Goal: Task Accomplishment & Management: Manage account settings

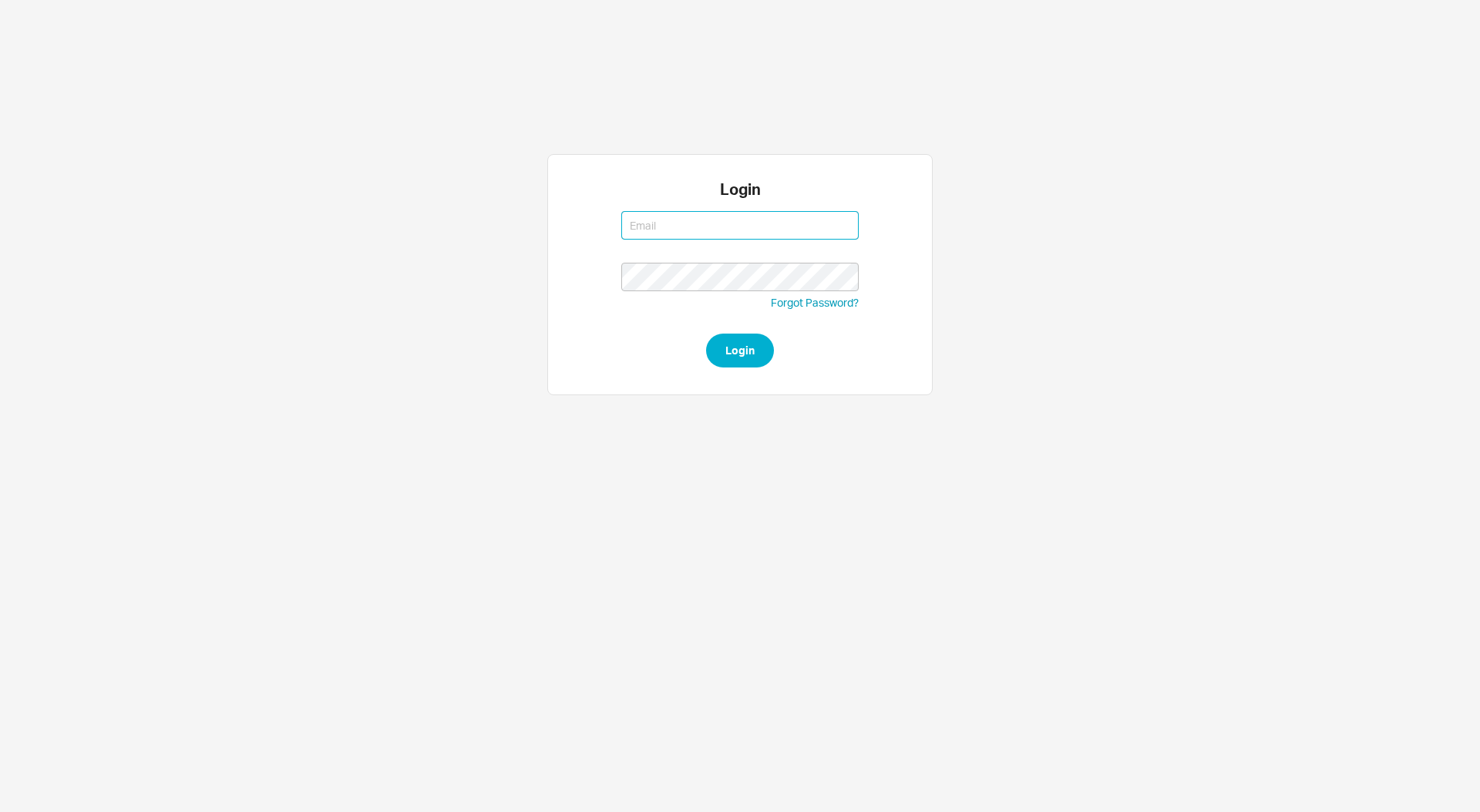
type input "steven@qualitybath.com"
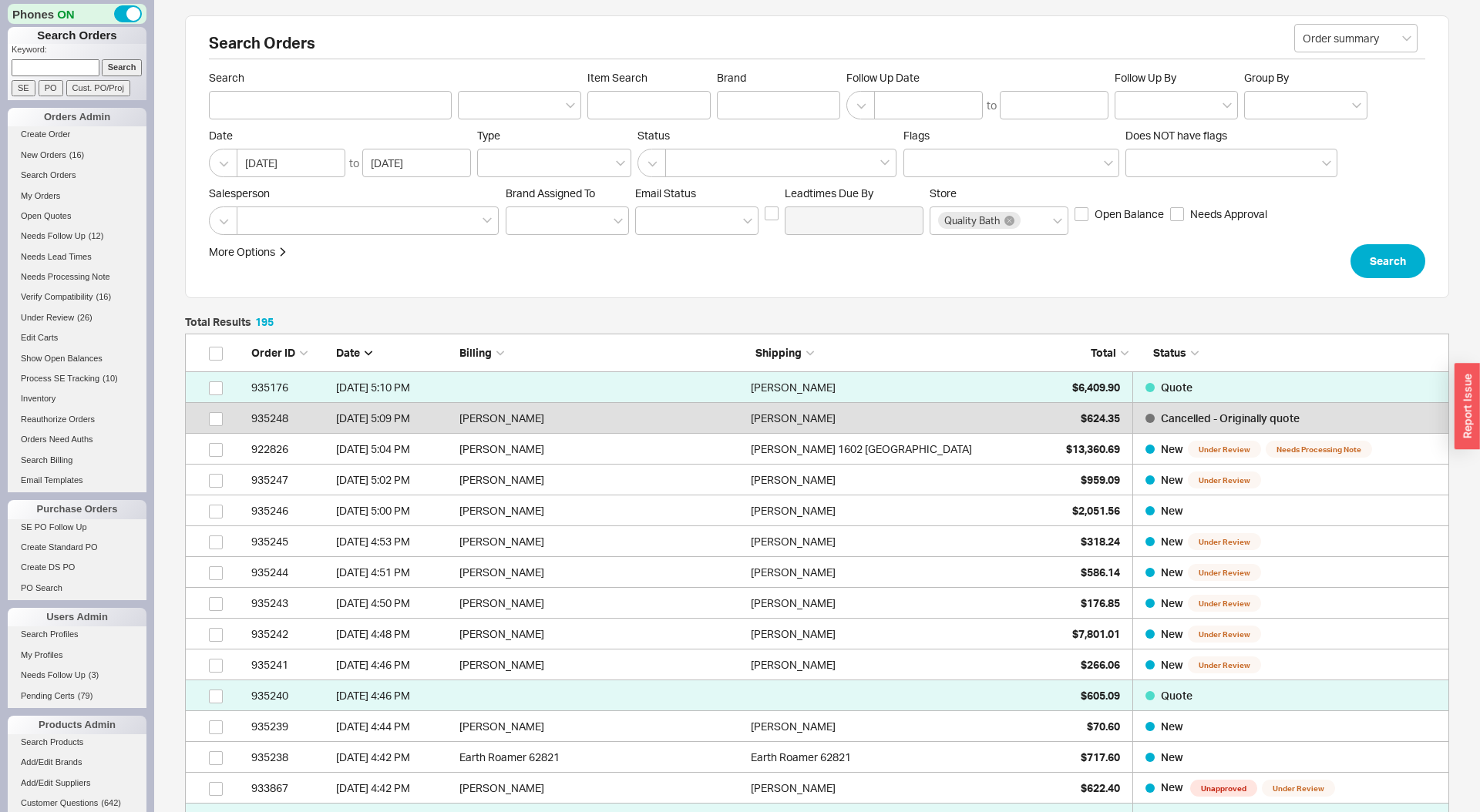
scroll to position [6081, 1264]
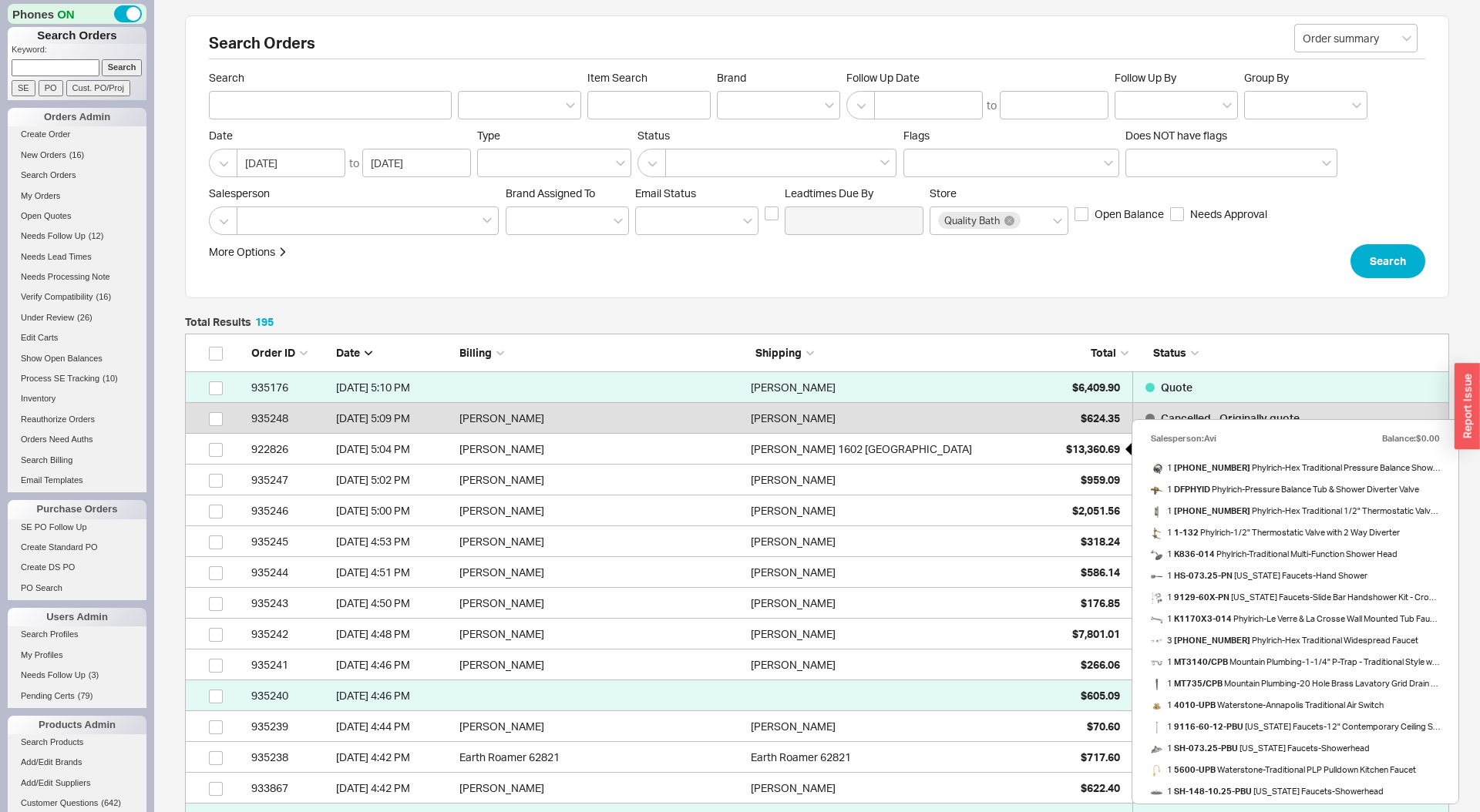
click at [1056, 455] on div "$13,360.69" at bounding box center [1082, 449] width 77 height 31
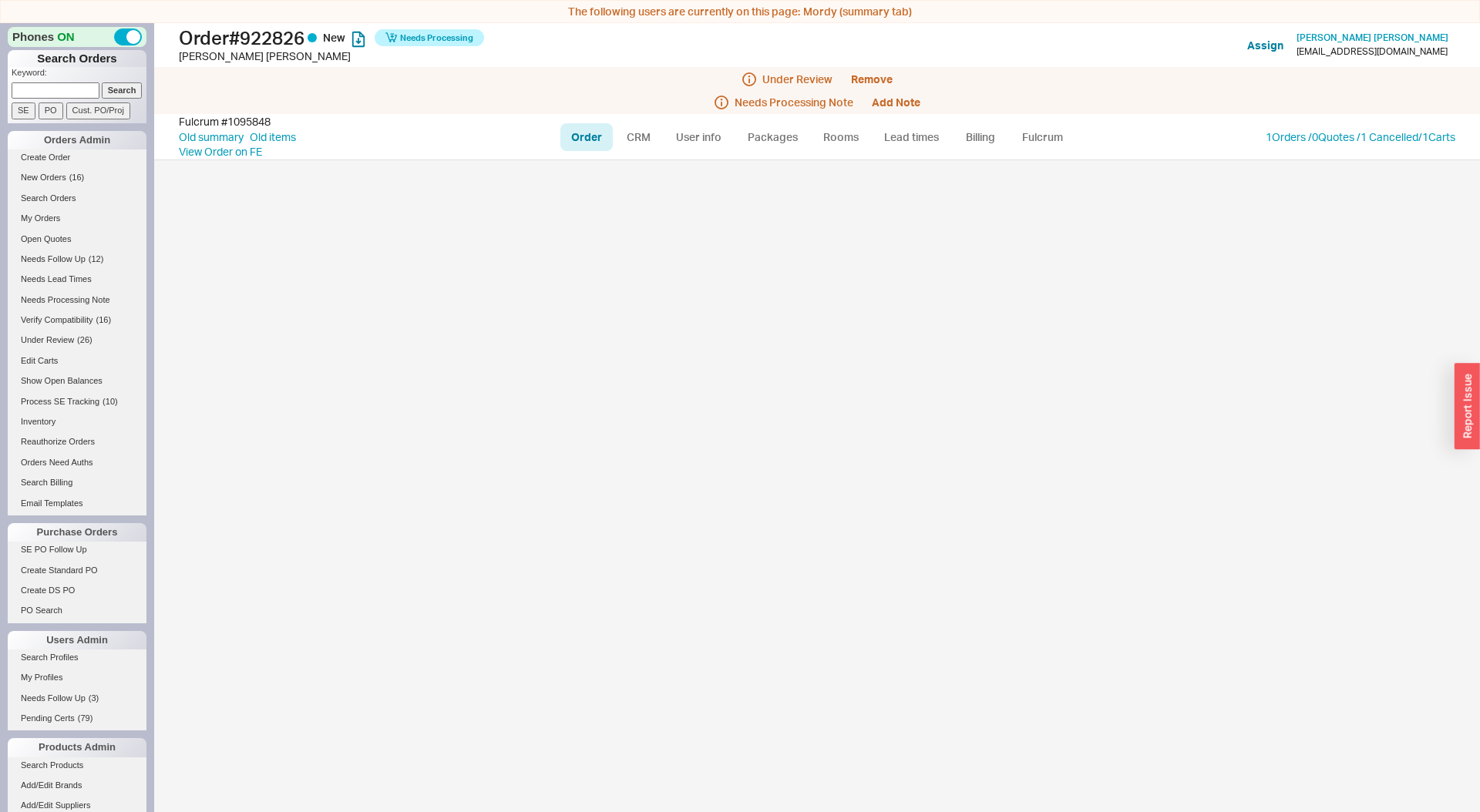
select select "LOW"
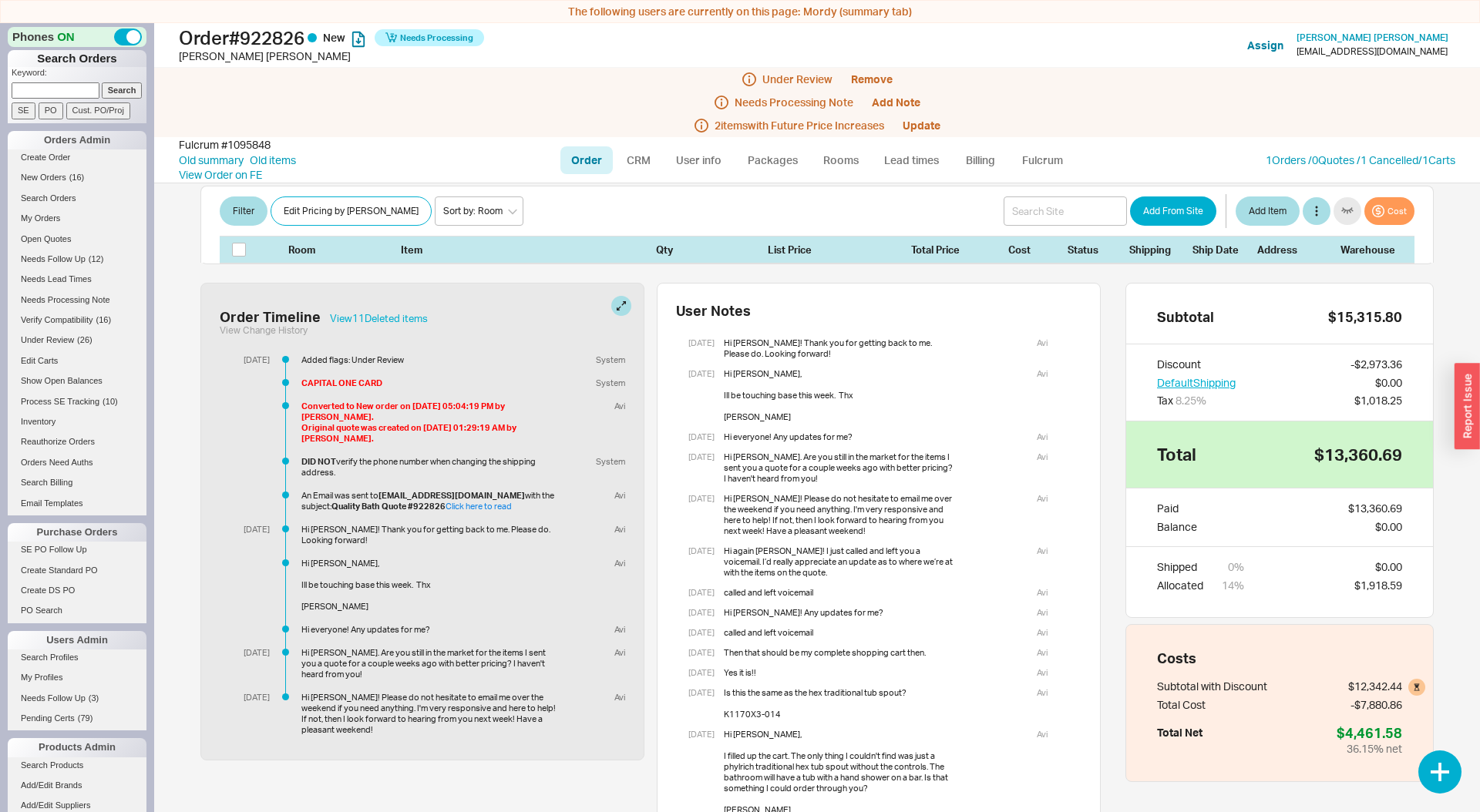
scroll to position [2343, 0]
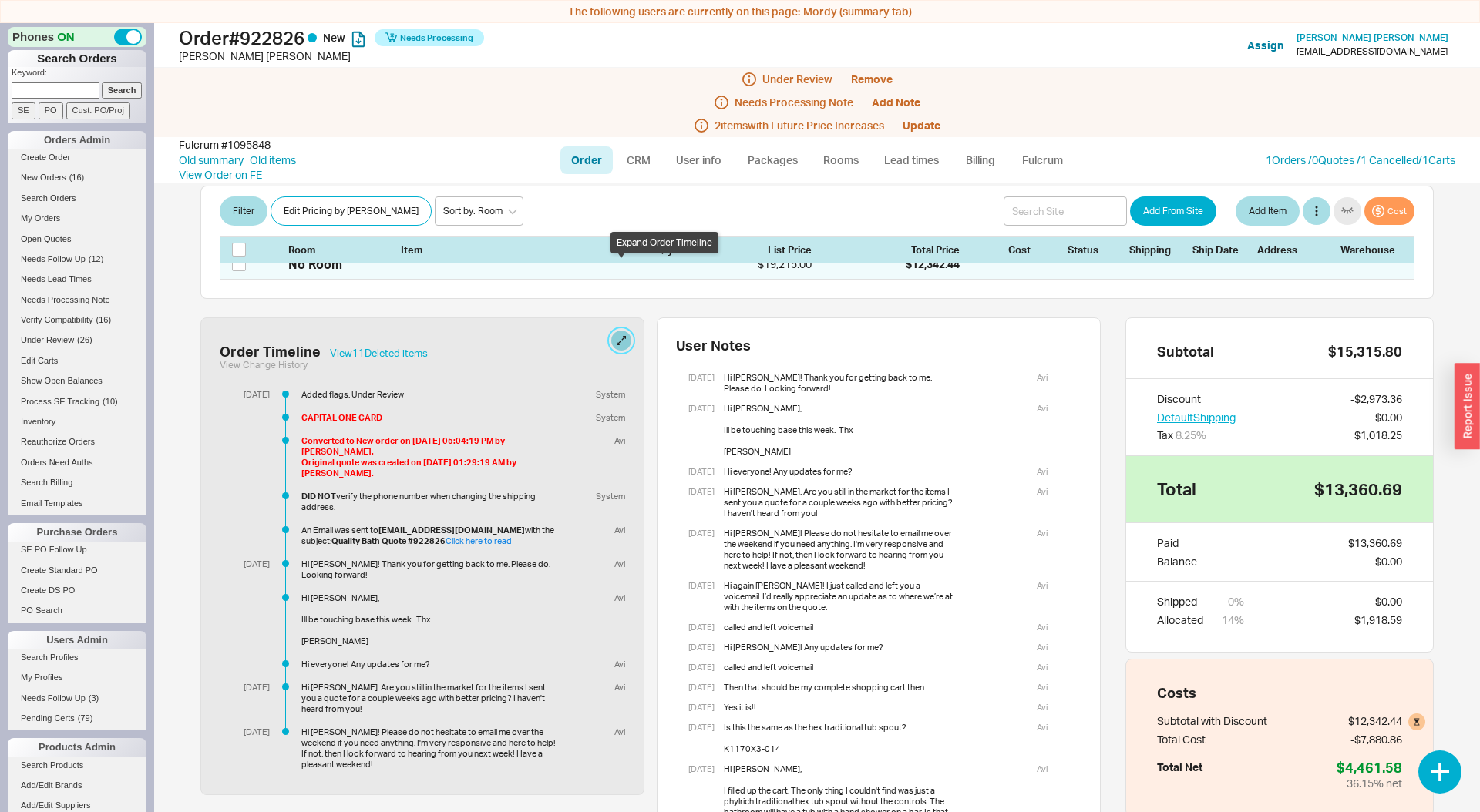
click at [618, 331] on button at bounding box center [621, 341] width 20 height 20
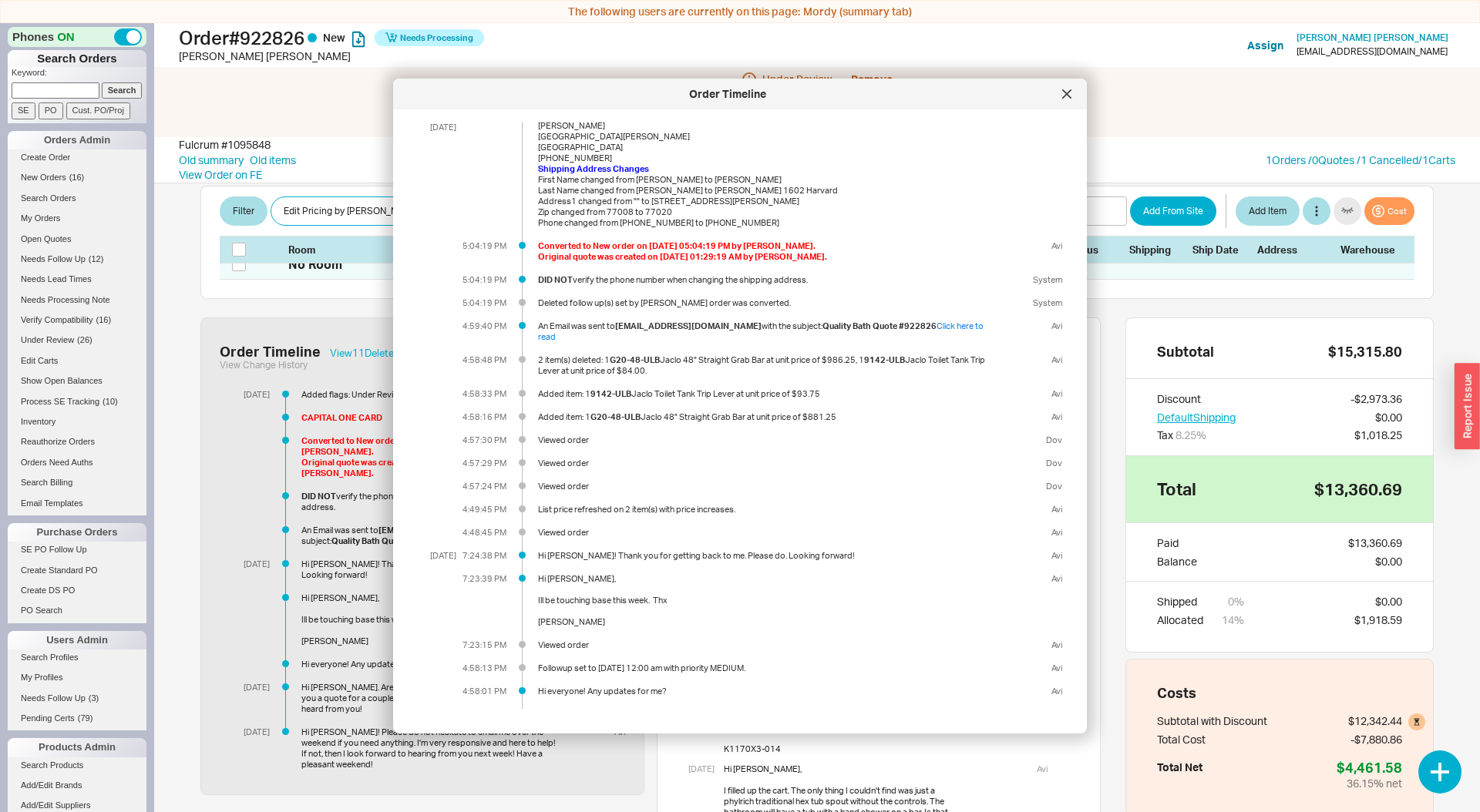
scroll to position [0, 0]
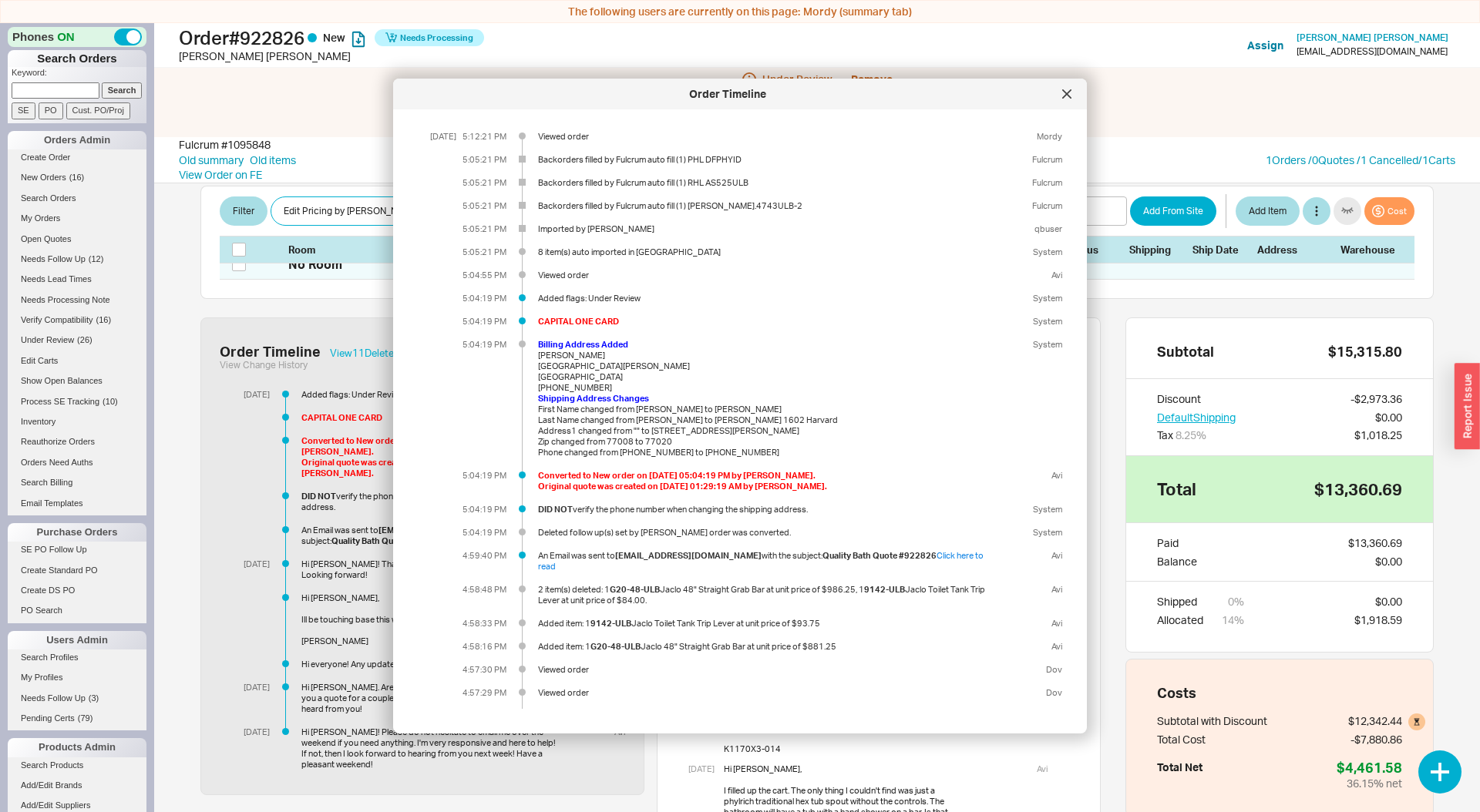
drag, startPoint x: 1061, startPoint y: 95, endPoint x: 1018, endPoint y: 105, distance: 44.1
click at [1061, 95] on div at bounding box center [1066, 94] width 24 height 24
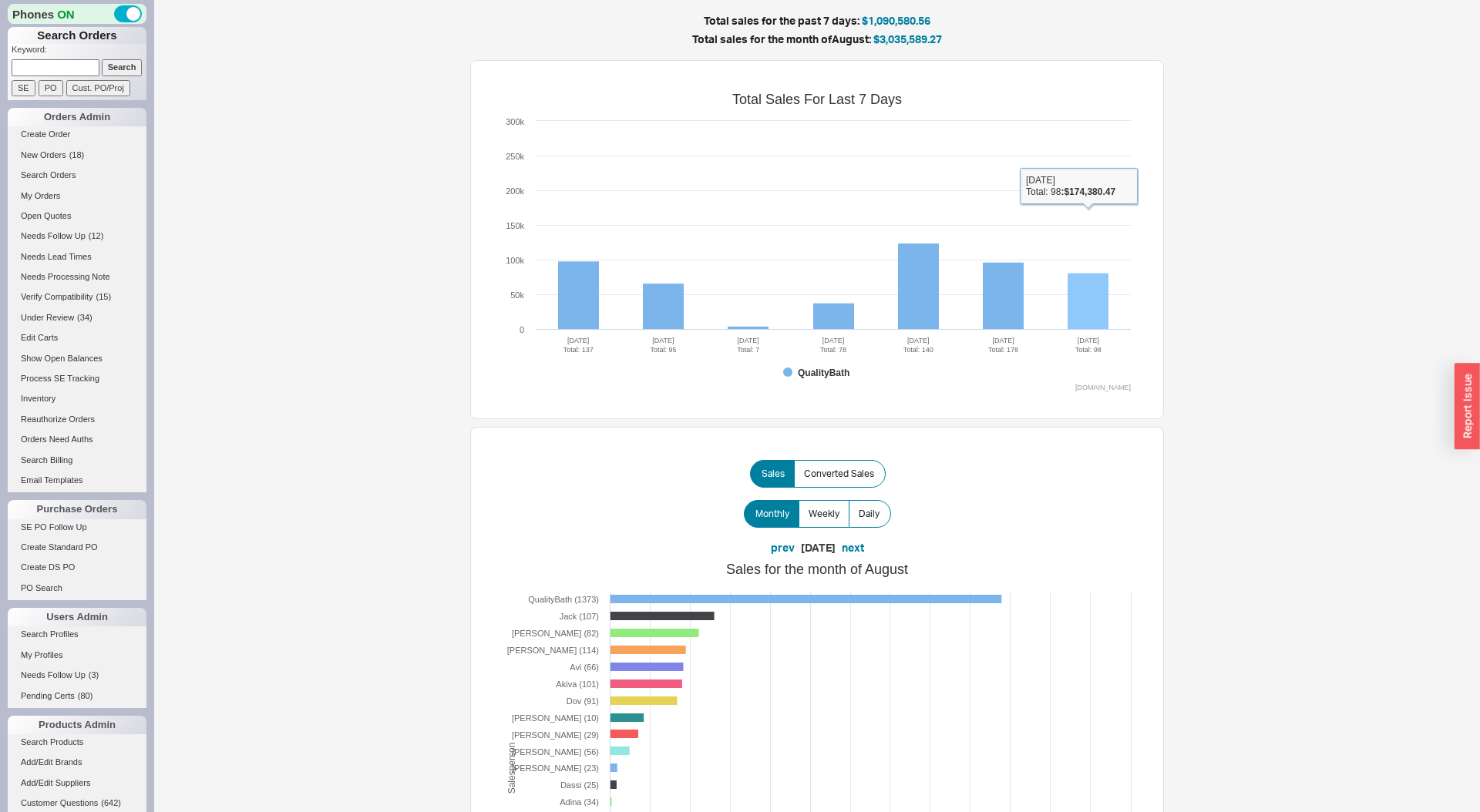
click at [1082, 284] on rect at bounding box center [1087, 301] width 41 height 56
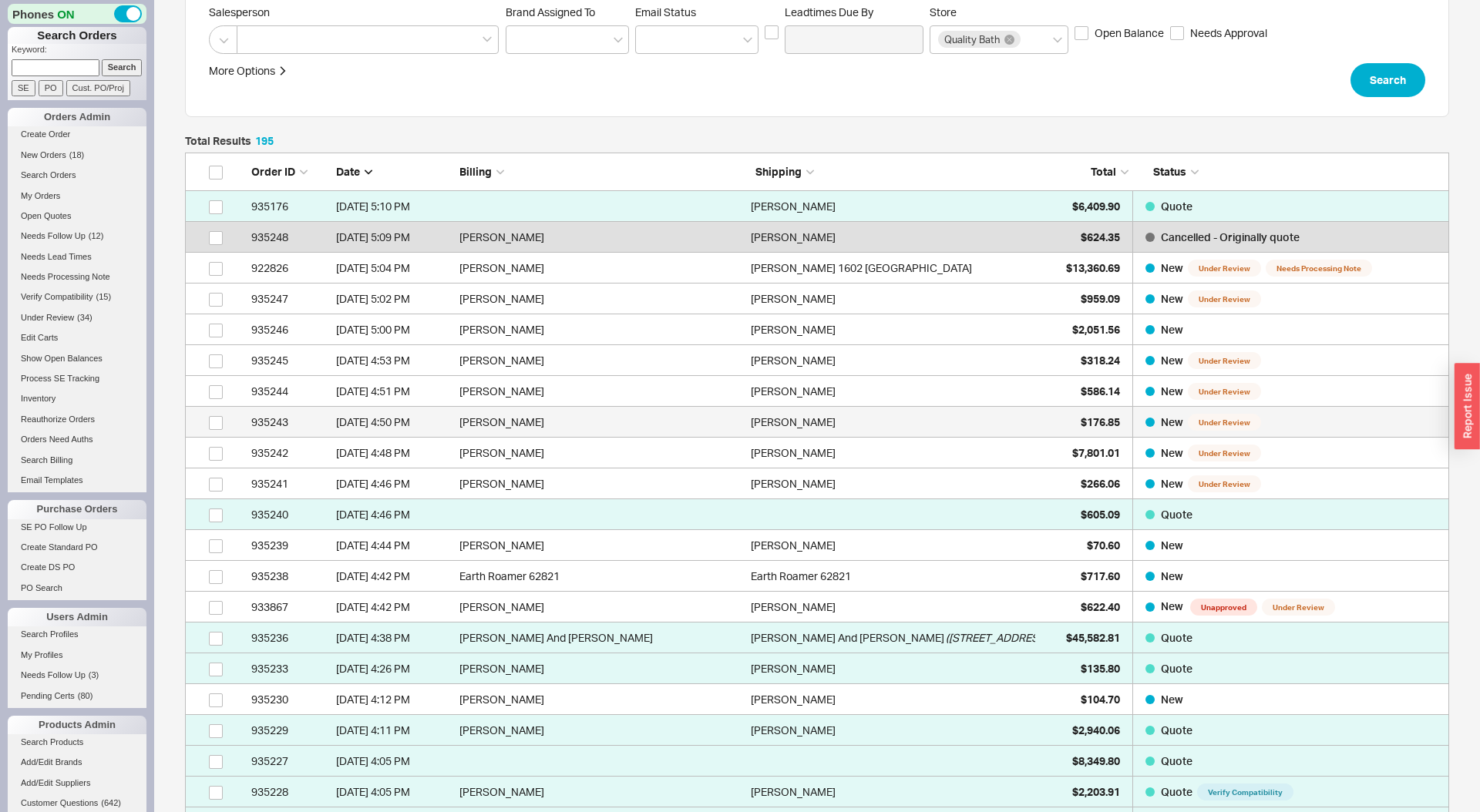
scroll to position [296, 0]
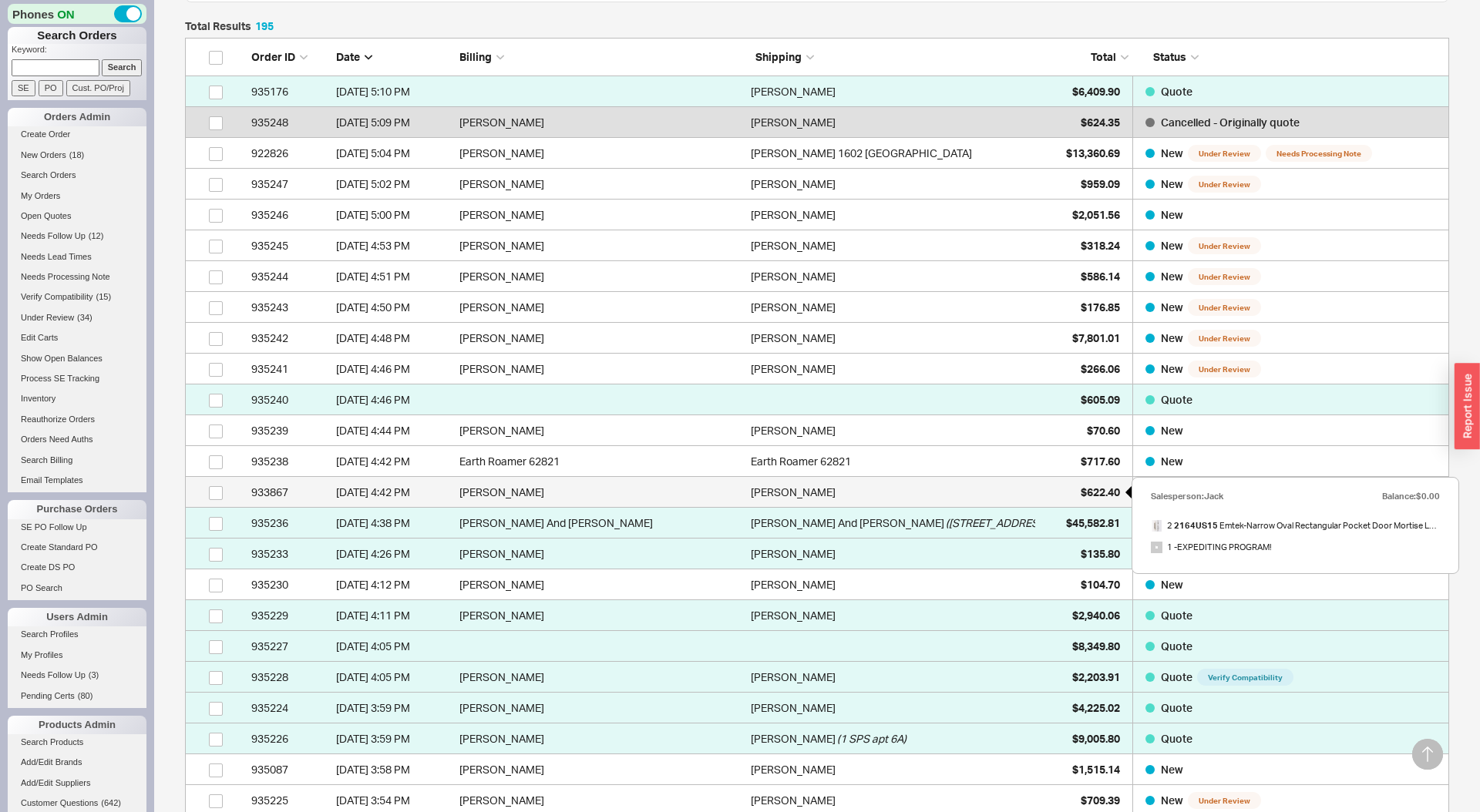
click at [1081, 498] on span "$622.40" at bounding box center [1100, 492] width 39 height 13
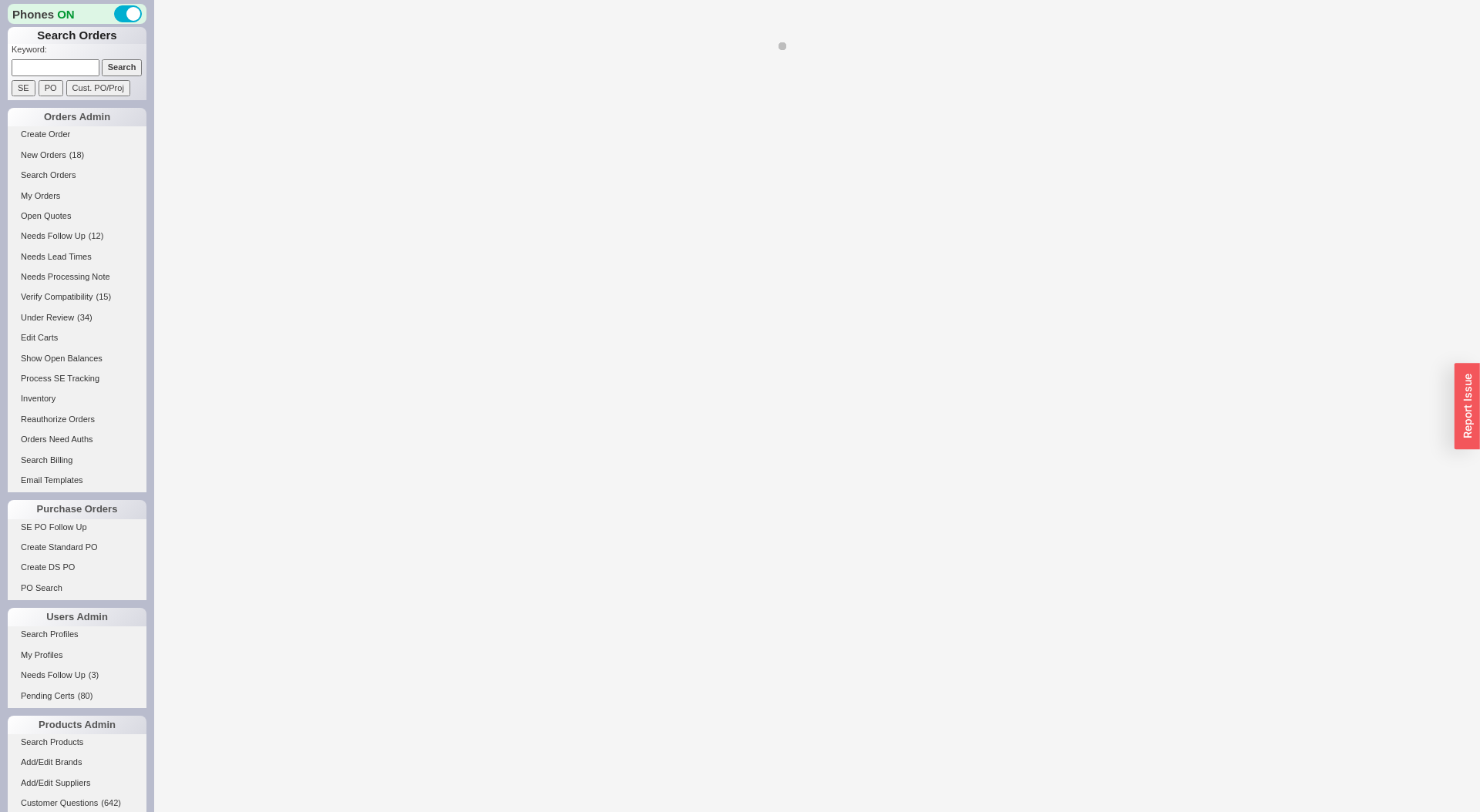
select select "LOW"
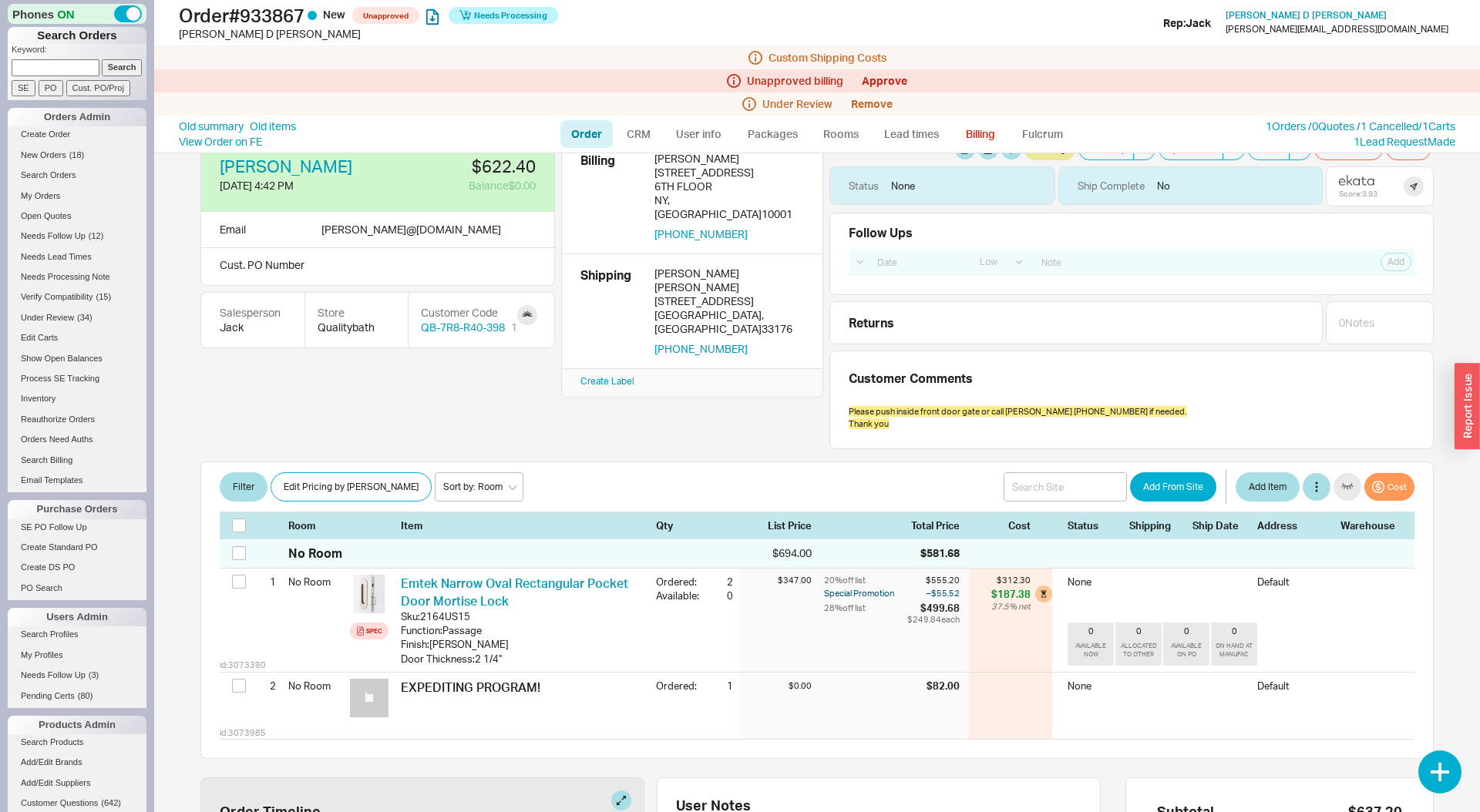
scroll to position [34, 0]
click at [1306, 116] on div "Old summary Old items View Order on FE Order CRM User info Packages Rooms Lead …" at bounding box center [817, 134] width 1326 height 37
click at [1309, 121] on link "1 Orders / 0 Quotes / 1 Cancelled" at bounding box center [1342, 126] width 152 height 13
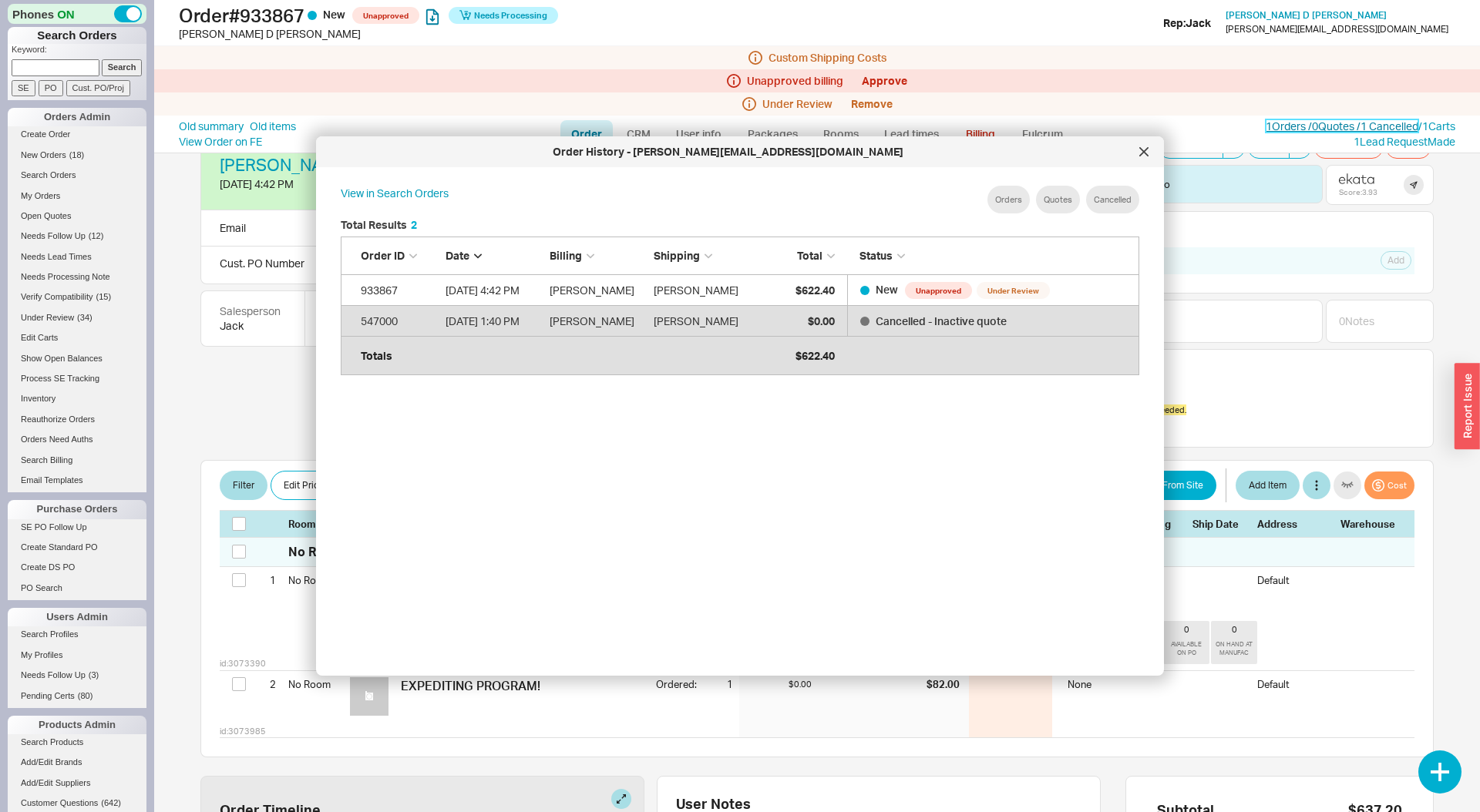
scroll to position [471, 823]
click at [1136, 153] on div at bounding box center [1143, 152] width 24 height 24
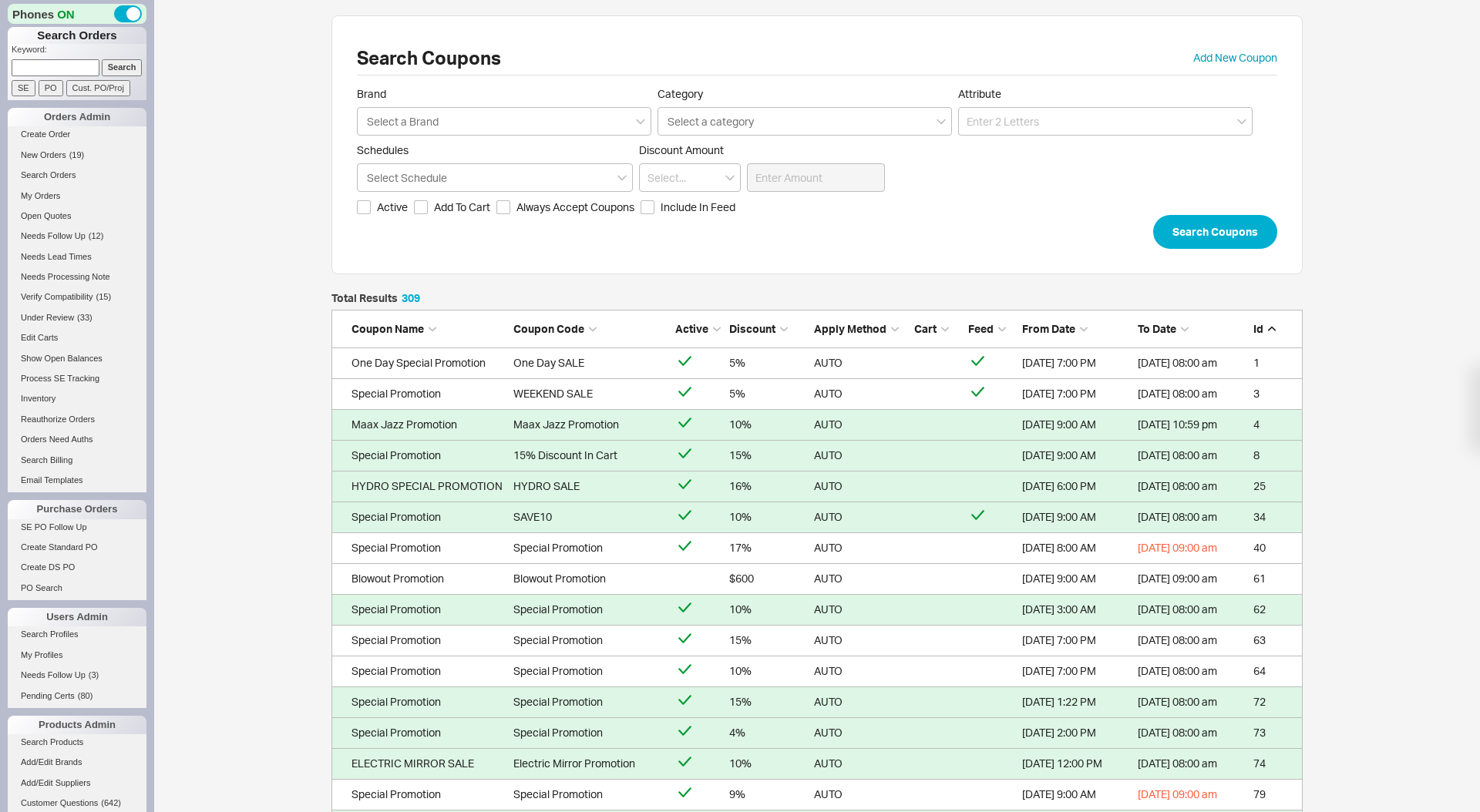
scroll to position [9582, 971]
click at [517, 127] on div "Select a Brand" at bounding box center [504, 121] width 295 height 28
click at [441, 127] on input "Brand Select a Brand" at bounding box center [403, 121] width 75 height 18
type input "brizo"
click at [1153, 215] on button "Search Coupons" at bounding box center [1215, 232] width 124 height 34
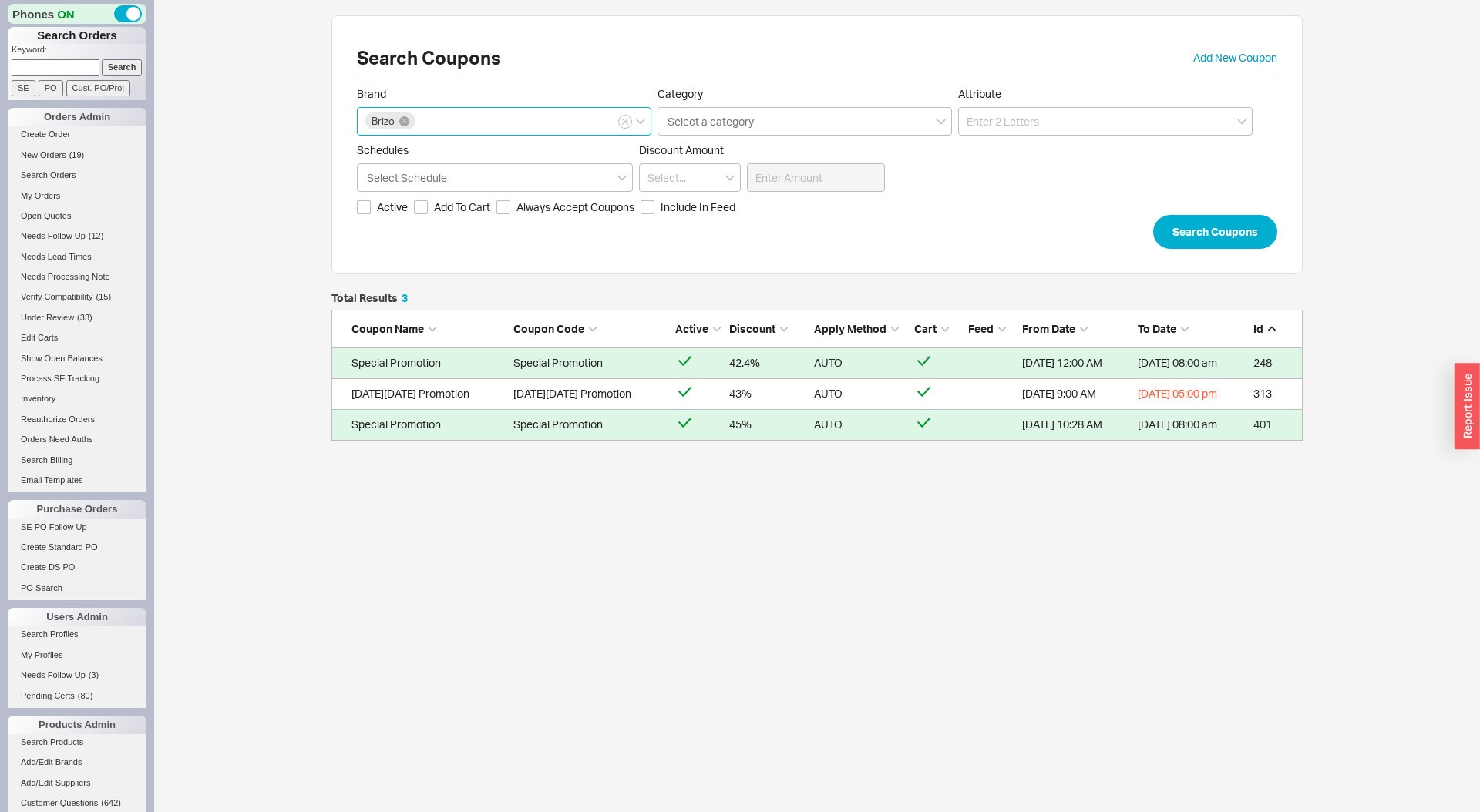
scroll to position [148, 971]
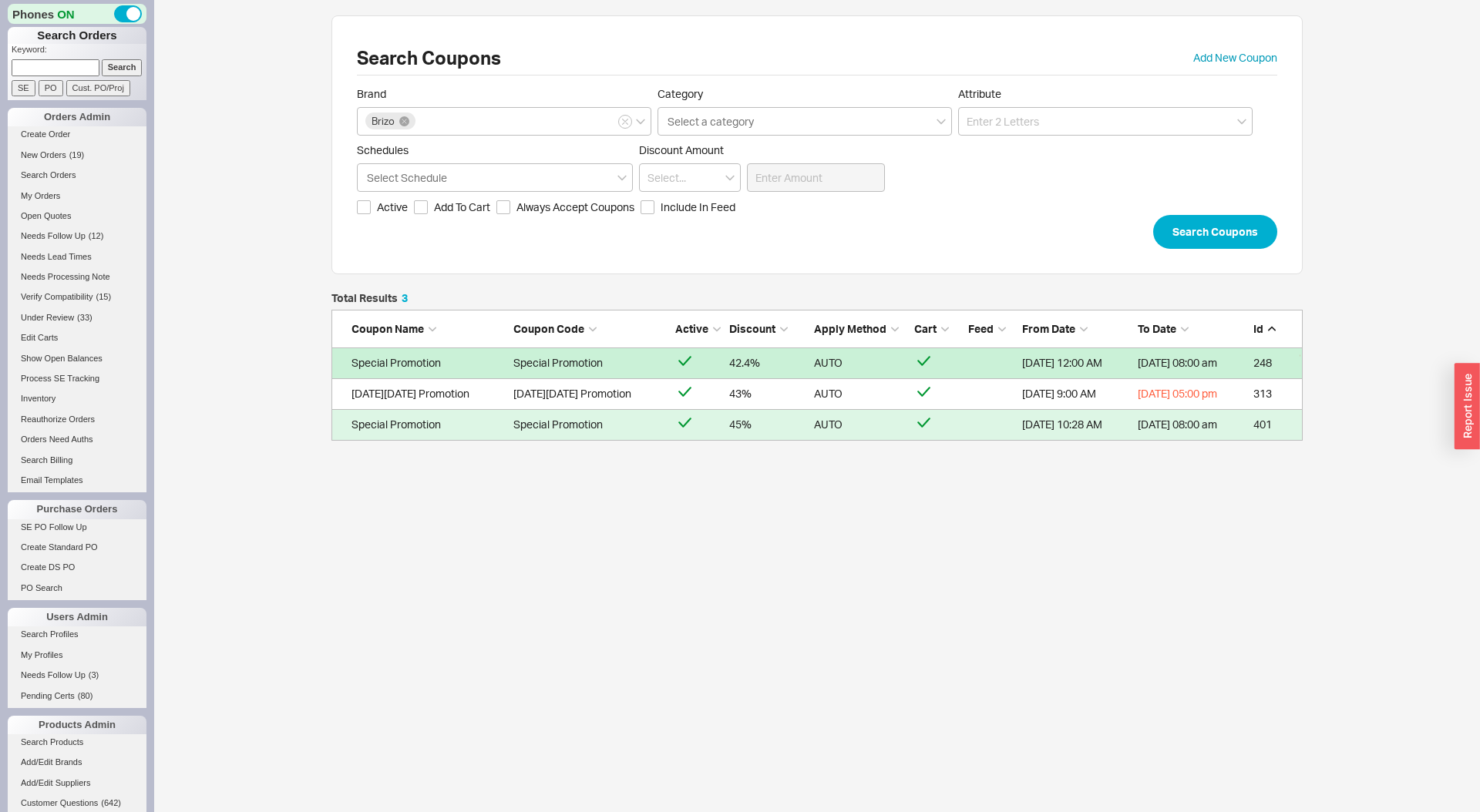
click at [719, 362] on div "grid" at bounding box center [698, 363] width 46 height 23
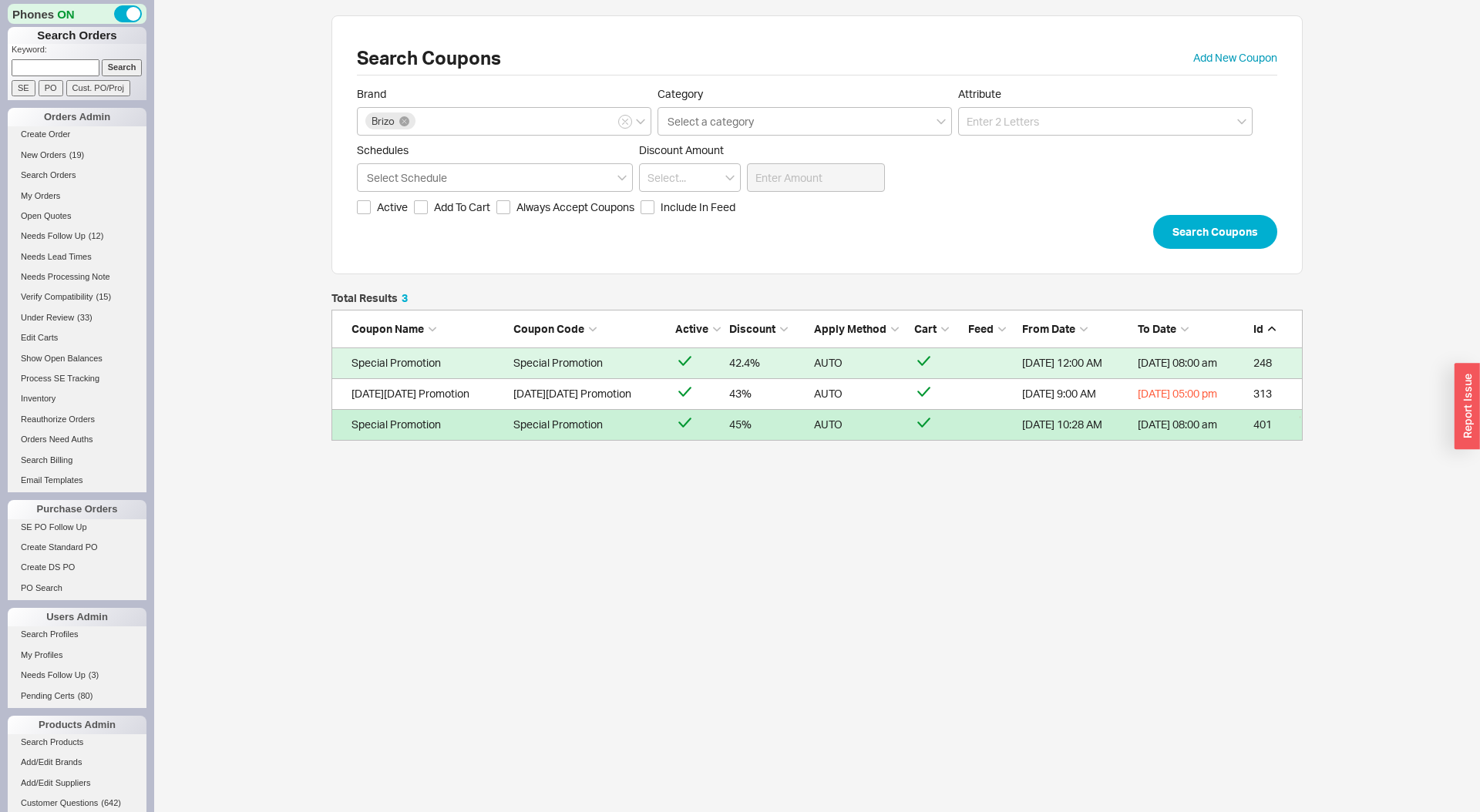
click at [735, 424] on div "45%" at bounding box center [768, 424] width 77 height 15
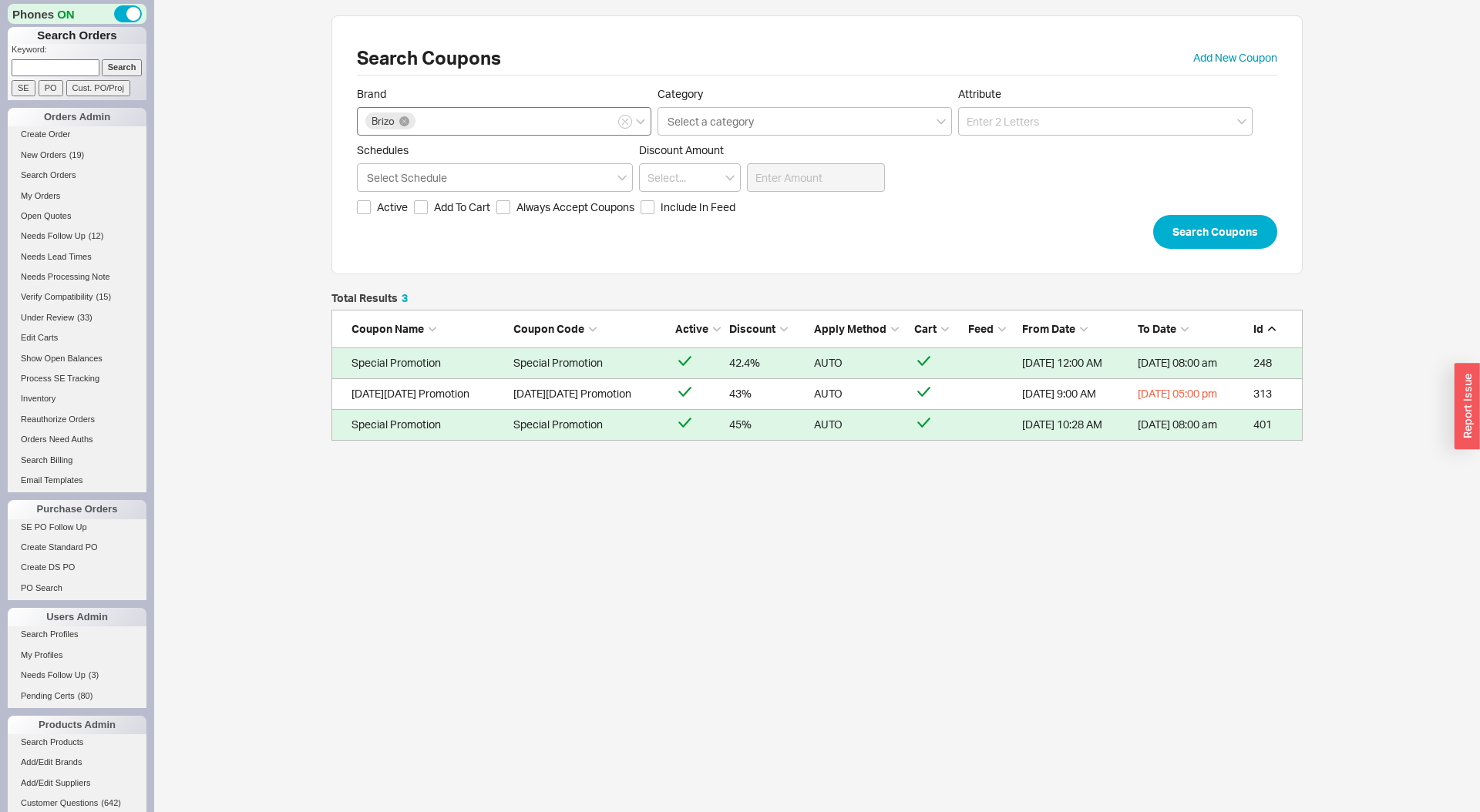
click at [405, 120] on icon at bounding box center [404, 121] width 5 height 5
click at [418, 120] on input "Brand Brizo" at bounding box center [423, 121] width 11 height 18
type input "newpo"
click at [1153, 215] on button "Search Coupons" at bounding box center [1215, 232] width 124 height 34
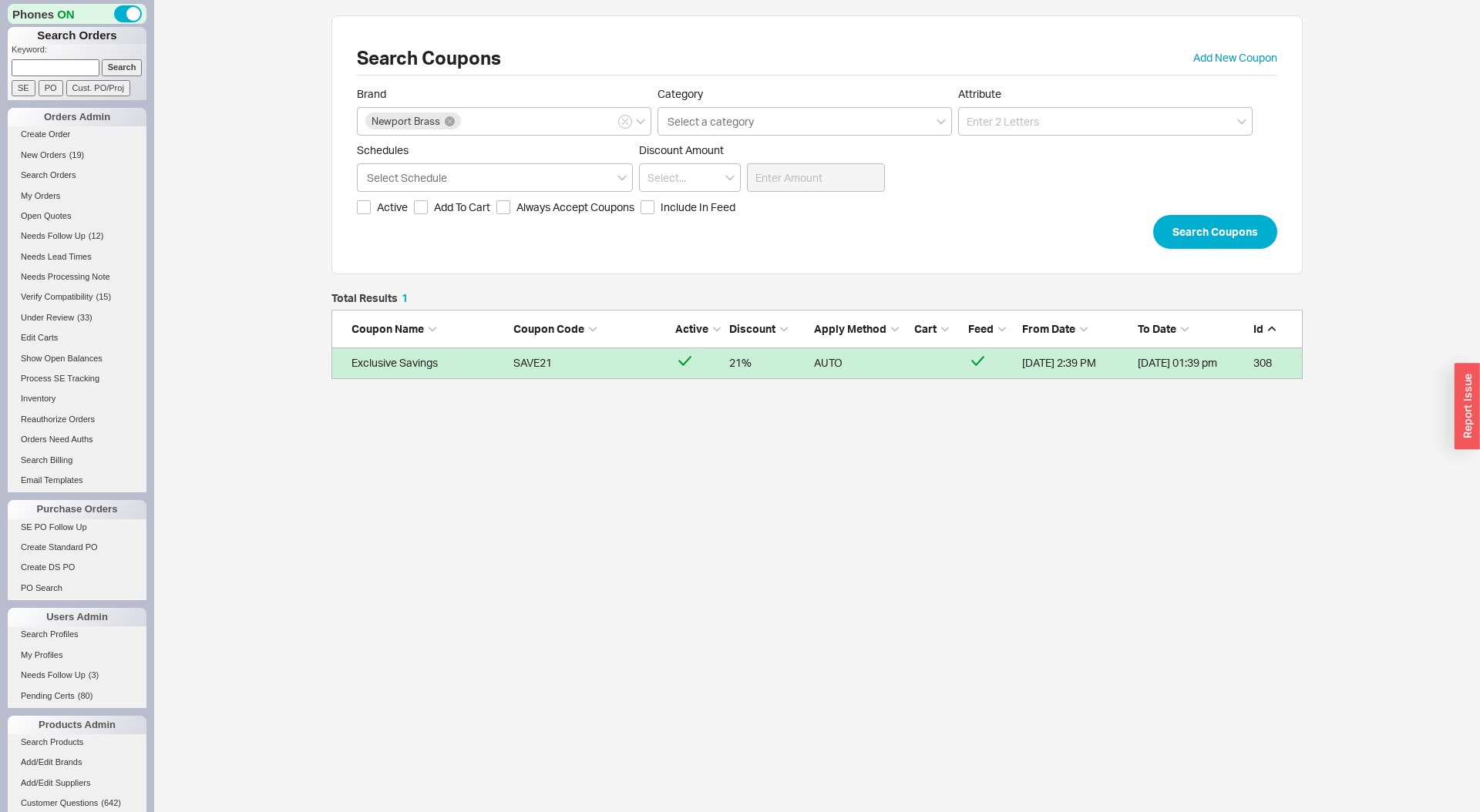
click at [601, 367] on div "SAVE21" at bounding box center [590, 362] width 154 height 15
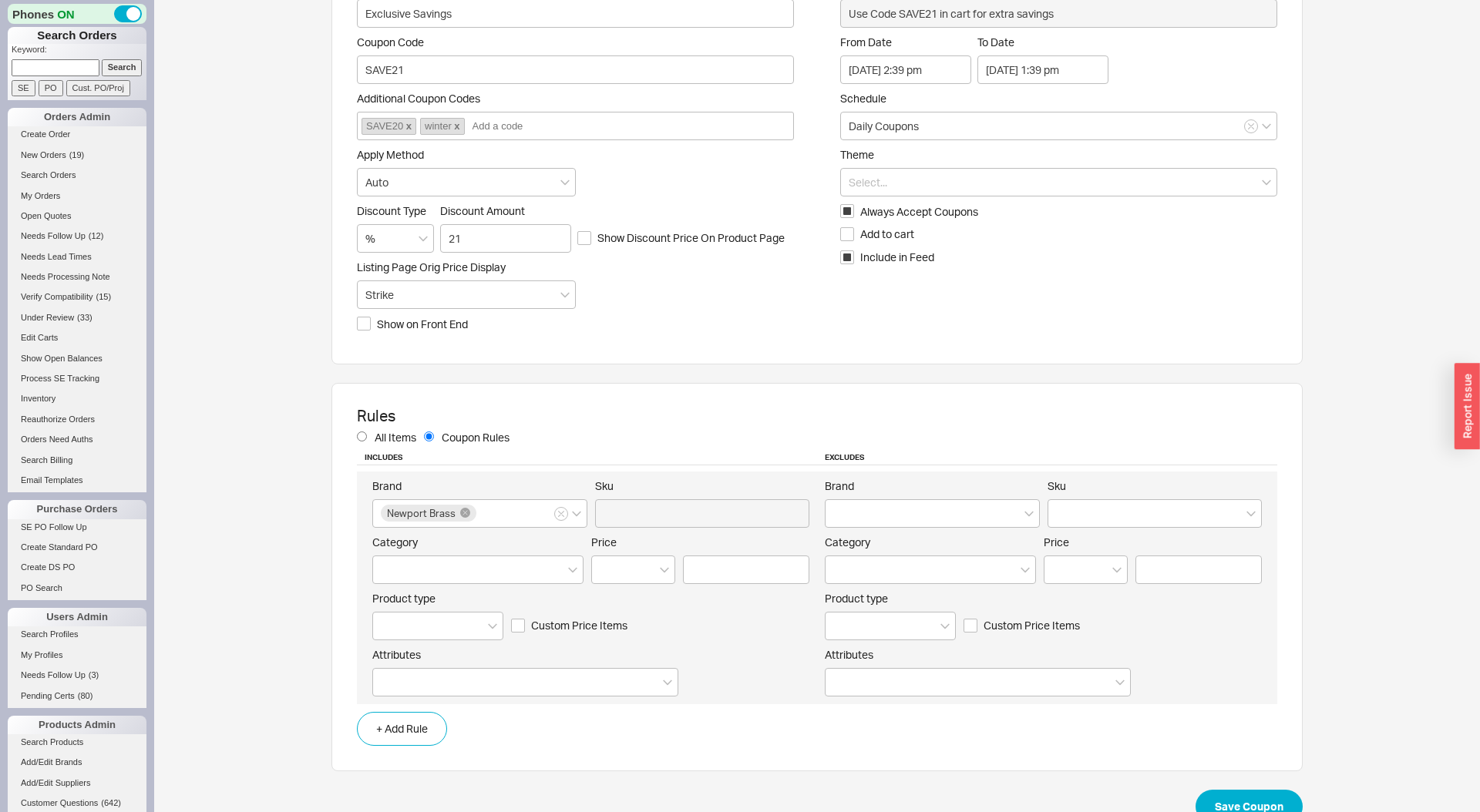
scroll to position [65, 0]
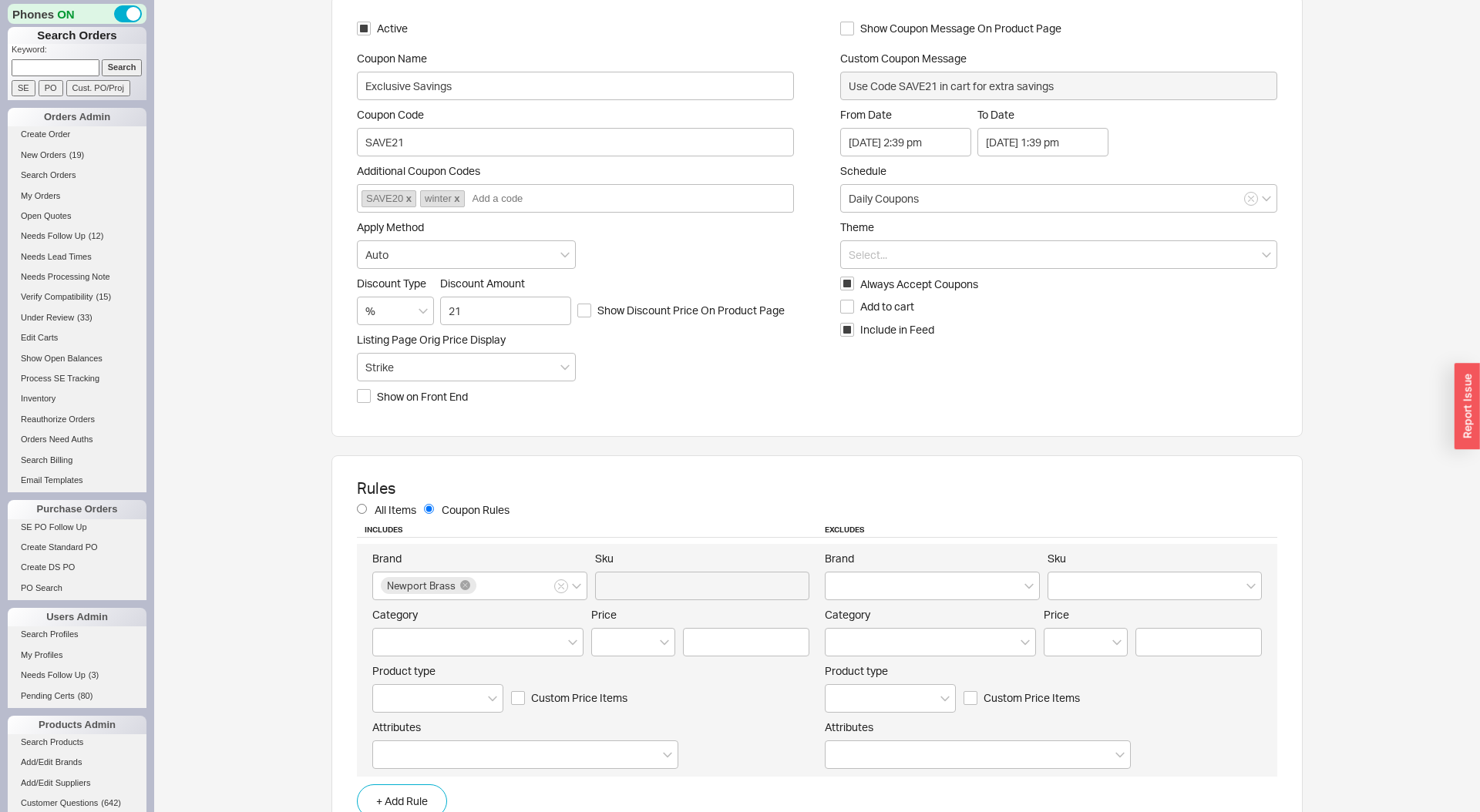
click at [896, 23] on span "Show Coupon Message On Product Page" at bounding box center [961, 28] width 201 height 15
click at [854, 23] on input "Show Coupon Message On Product Page" at bounding box center [847, 28] width 14 height 14
checkbox input "true"
click at [897, 72] on input "Use Code SAVE21 in cart for extra savings" at bounding box center [1059, 86] width 437 height 28
click at [896, 72] on input "Use Code SAVE21 in cart for extra savings" at bounding box center [1059, 86] width 437 height 28
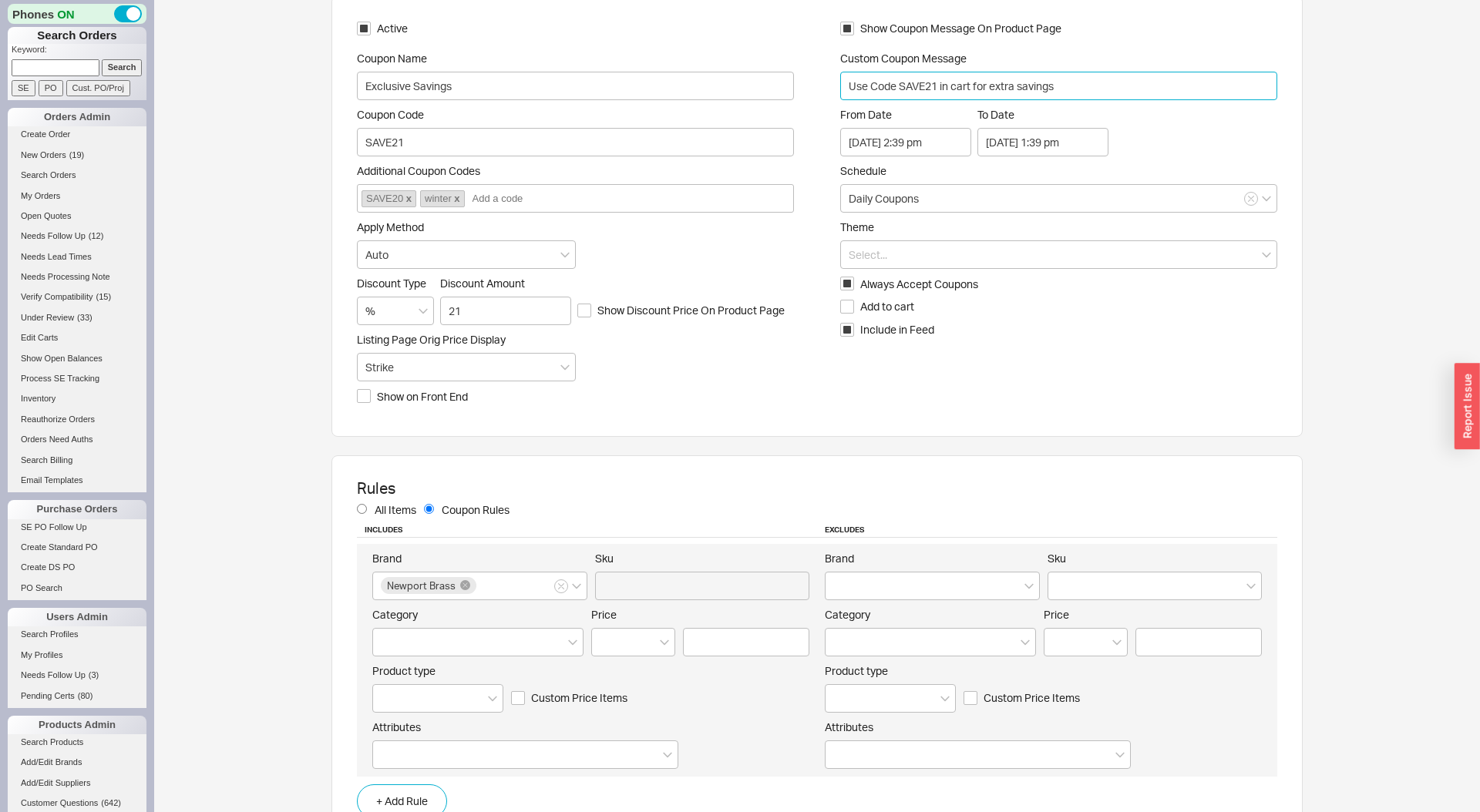
click at [899, 79] on input "Use Code SAVE21 in cart for extra savings" at bounding box center [1059, 86] width 437 height 28
paste input "Add To Cart For Final Price"
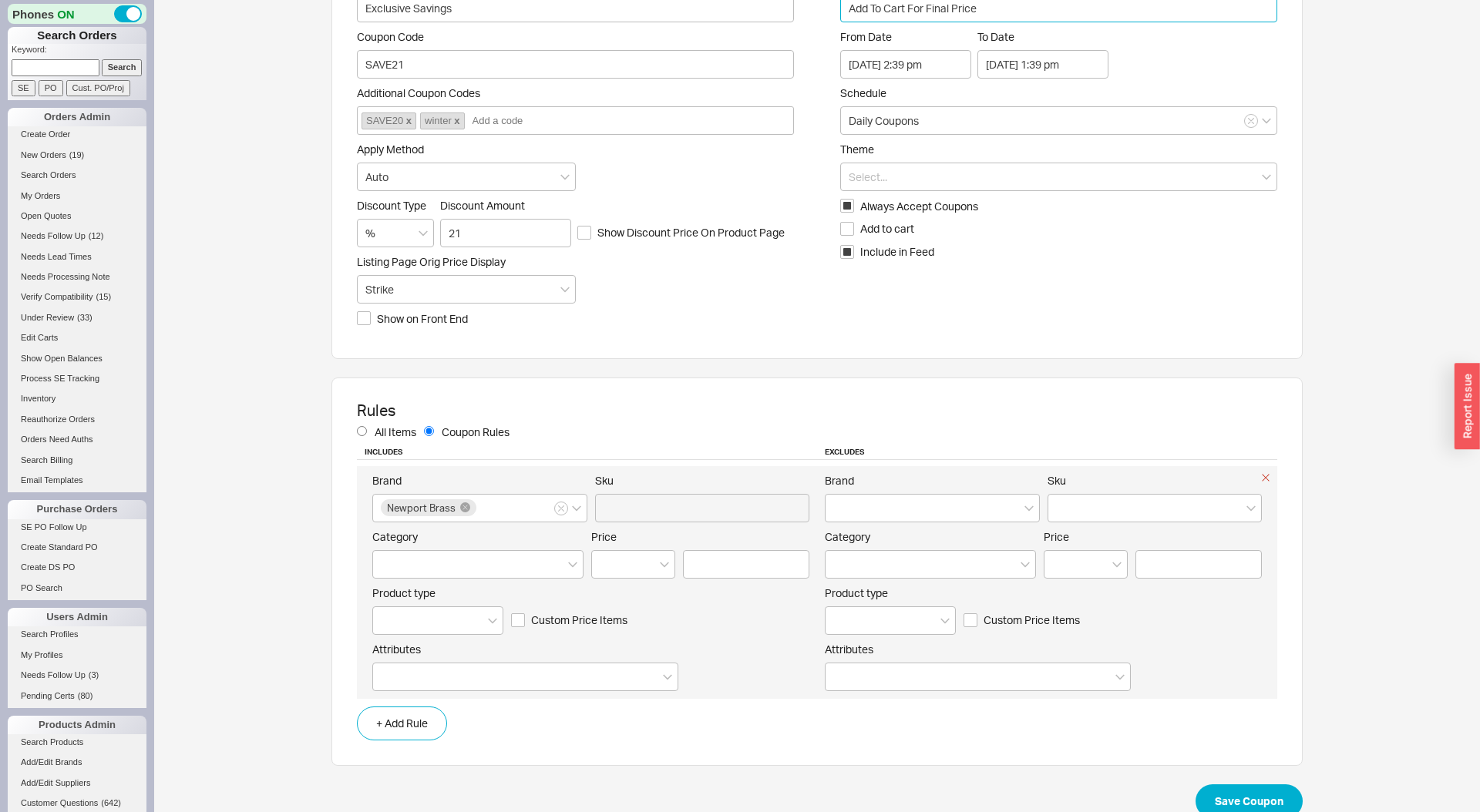
scroll to position [165, 0]
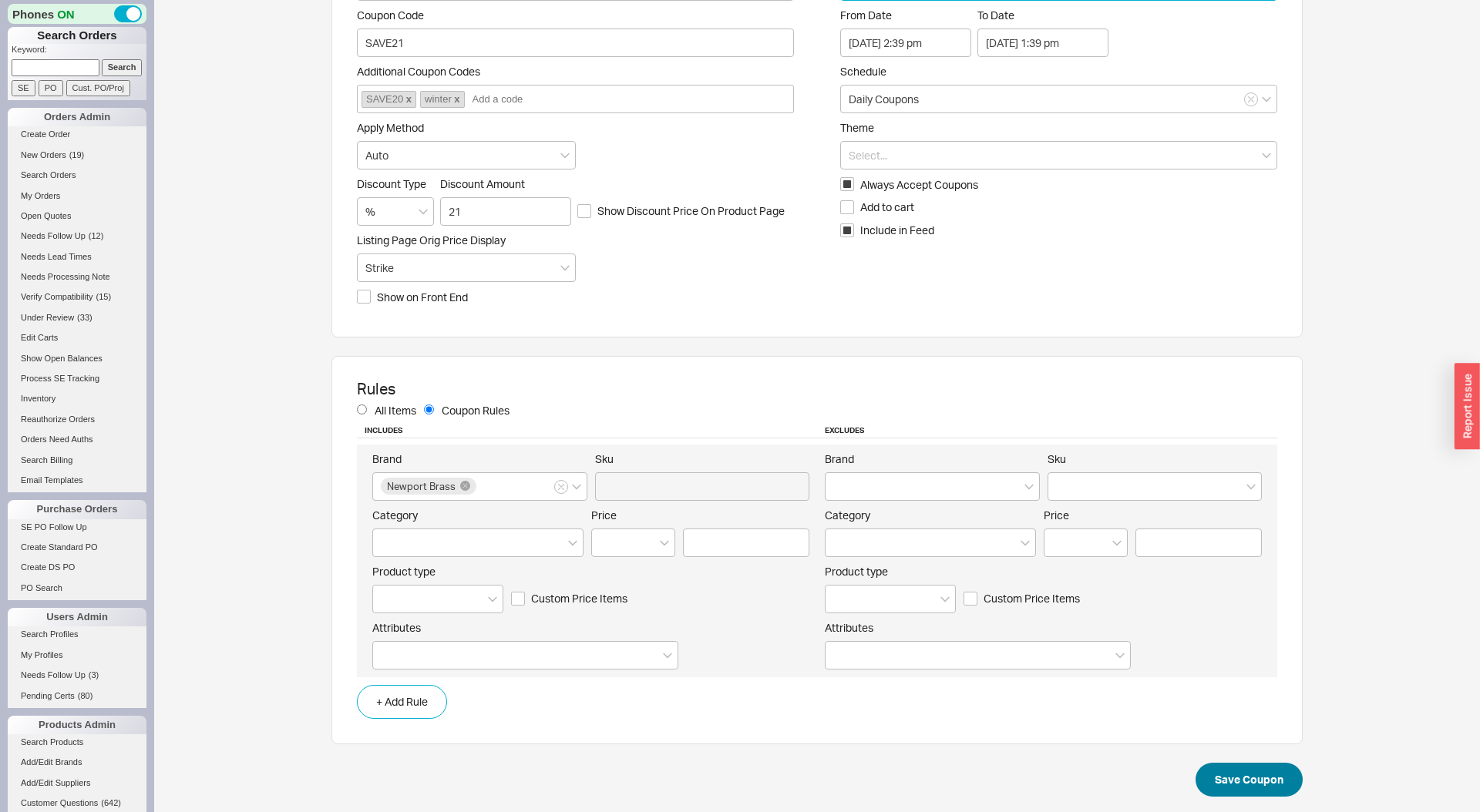
type input "Add To Cart For Final Price"
click at [1229, 776] on button "Save Coupon" at bounding box center [1249, 780] width 107 height 34
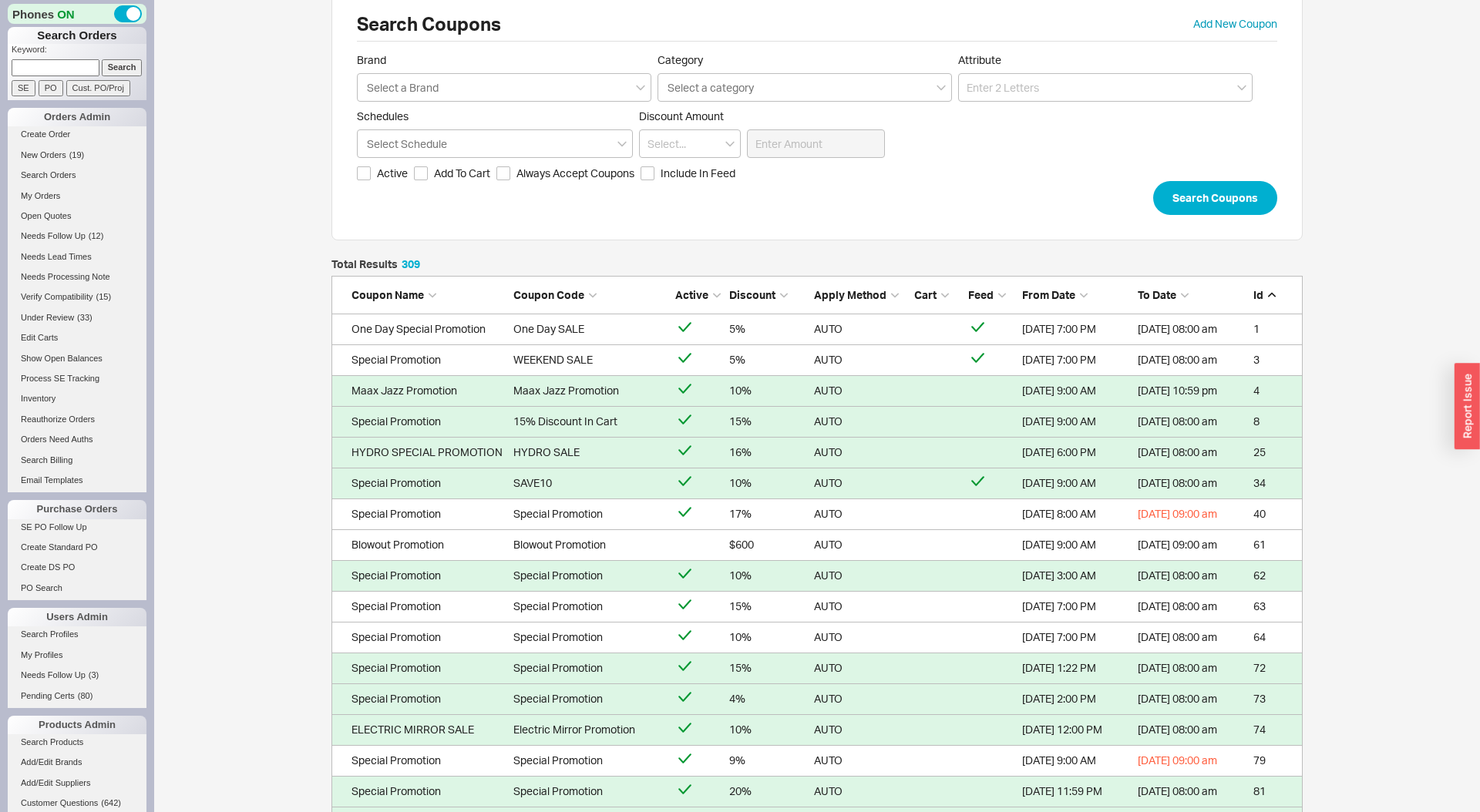
scroll to position [38, 0]
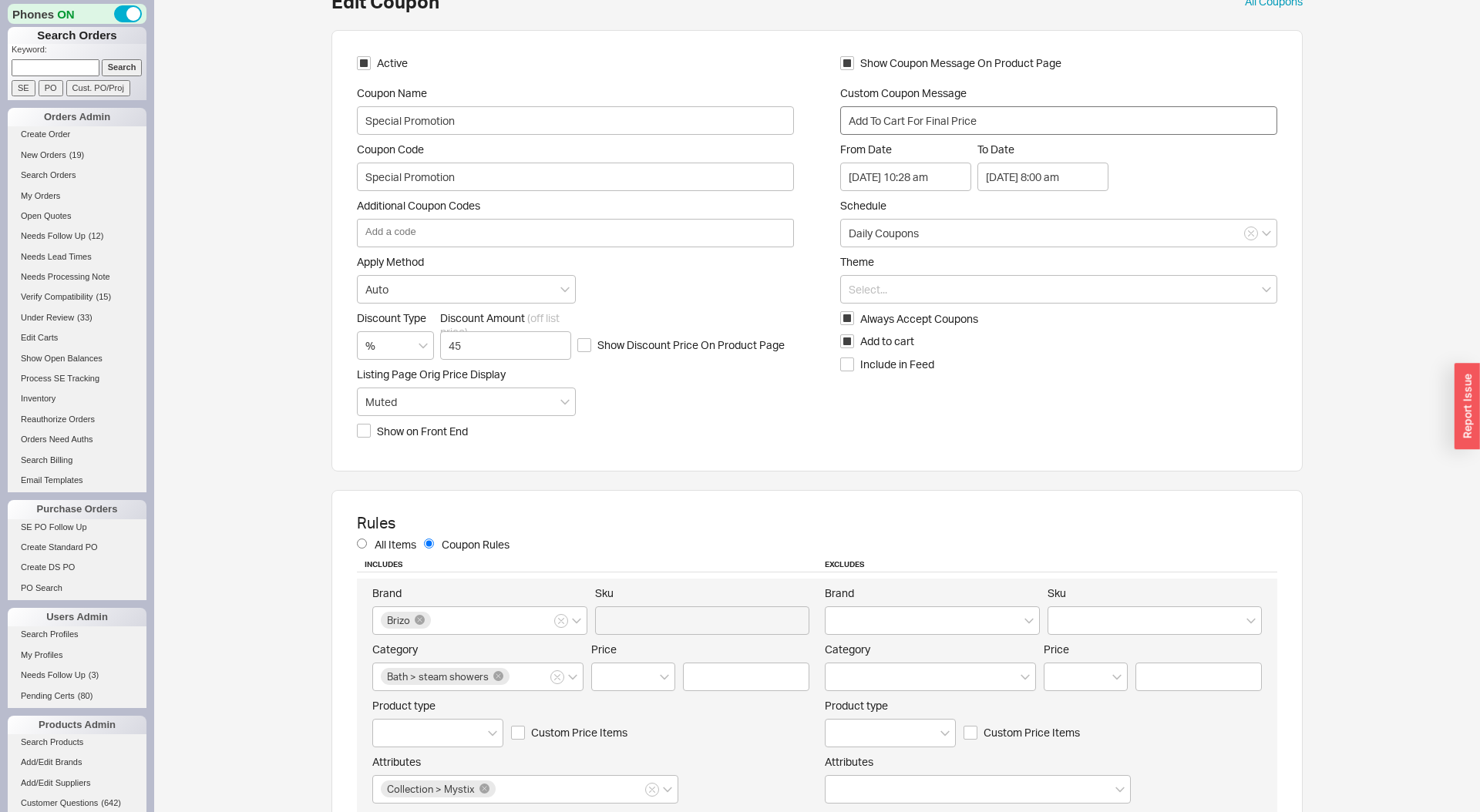
scroll to position [30, 0]
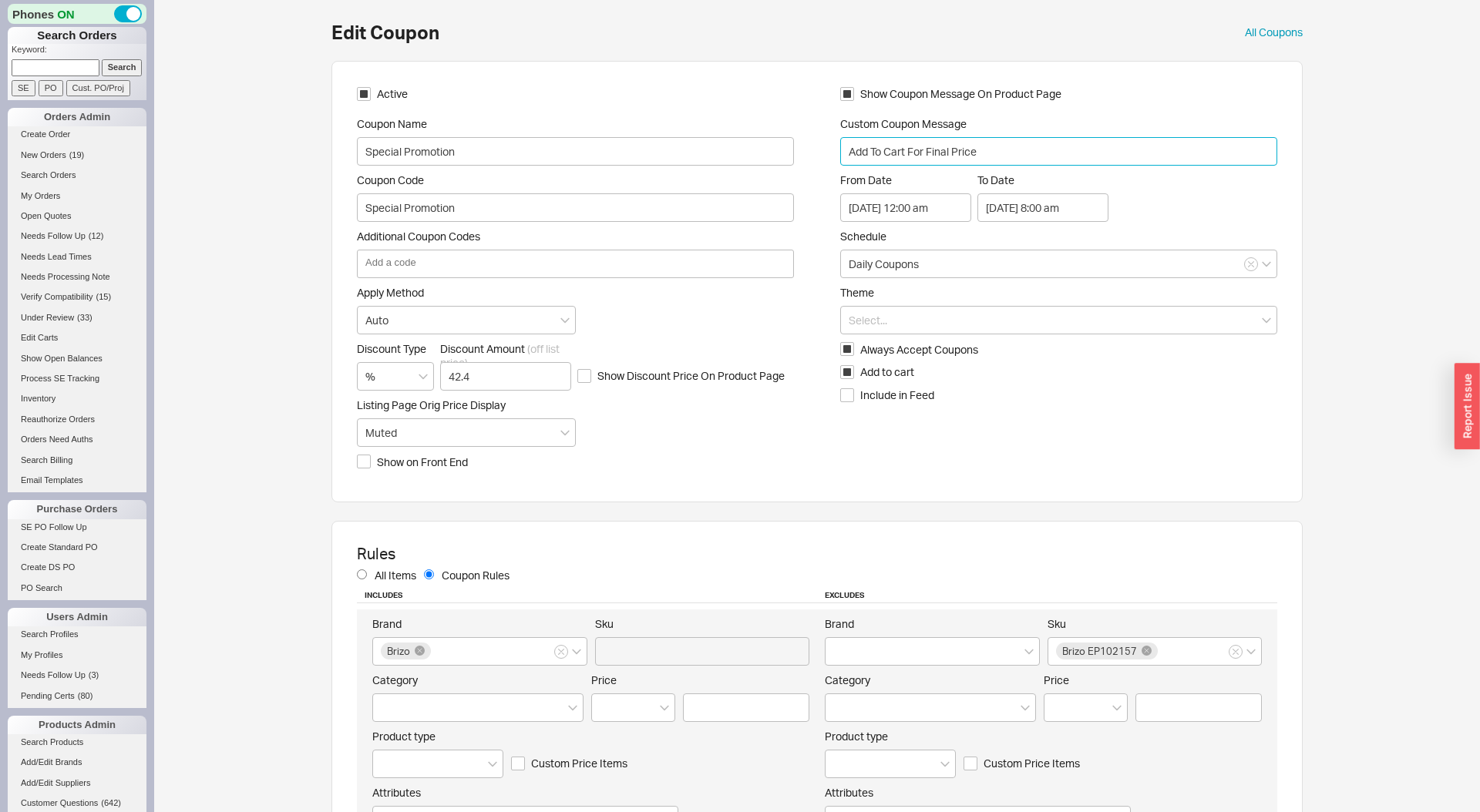
click at [958, 162] on input "Add To Cart For Final Price" at bounding box center [1059, 152] width 437 height 28
click at [958, 162] on div "Show Coupon Message On Product Page Custom Coupon Message Add To Cart For Final…" at bounding box center [1059, 278] width 437 height 391
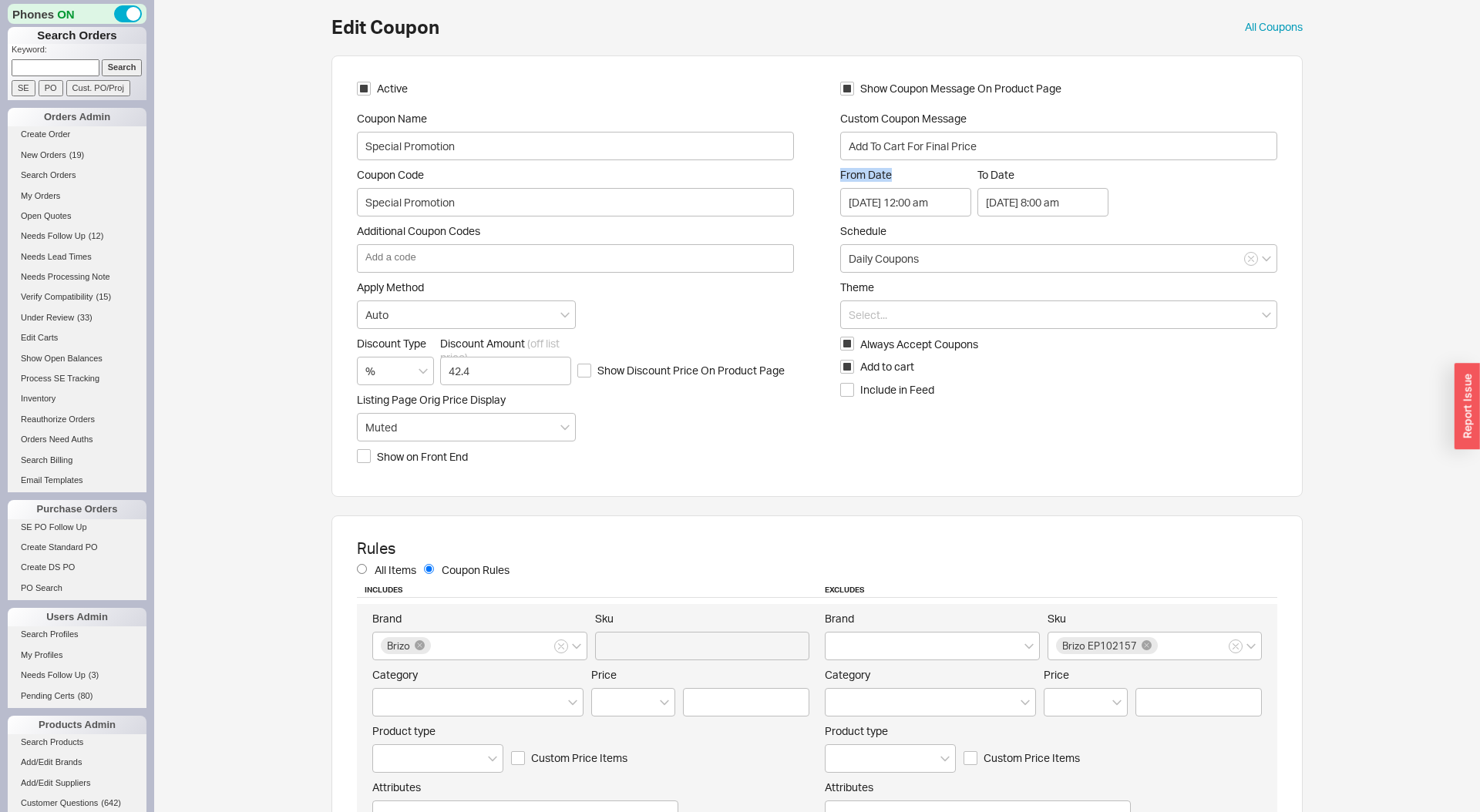
click at [958, 162] on div "Show Coupon Message On Product Page Custom Coupon Message Add To Cart For Final…" at bounding box center [1059, 276] width 437 height 391
click at [965, 146] on input "Add To Cart For Final Price" at bounding box center [1059, 142] width 437 height 28
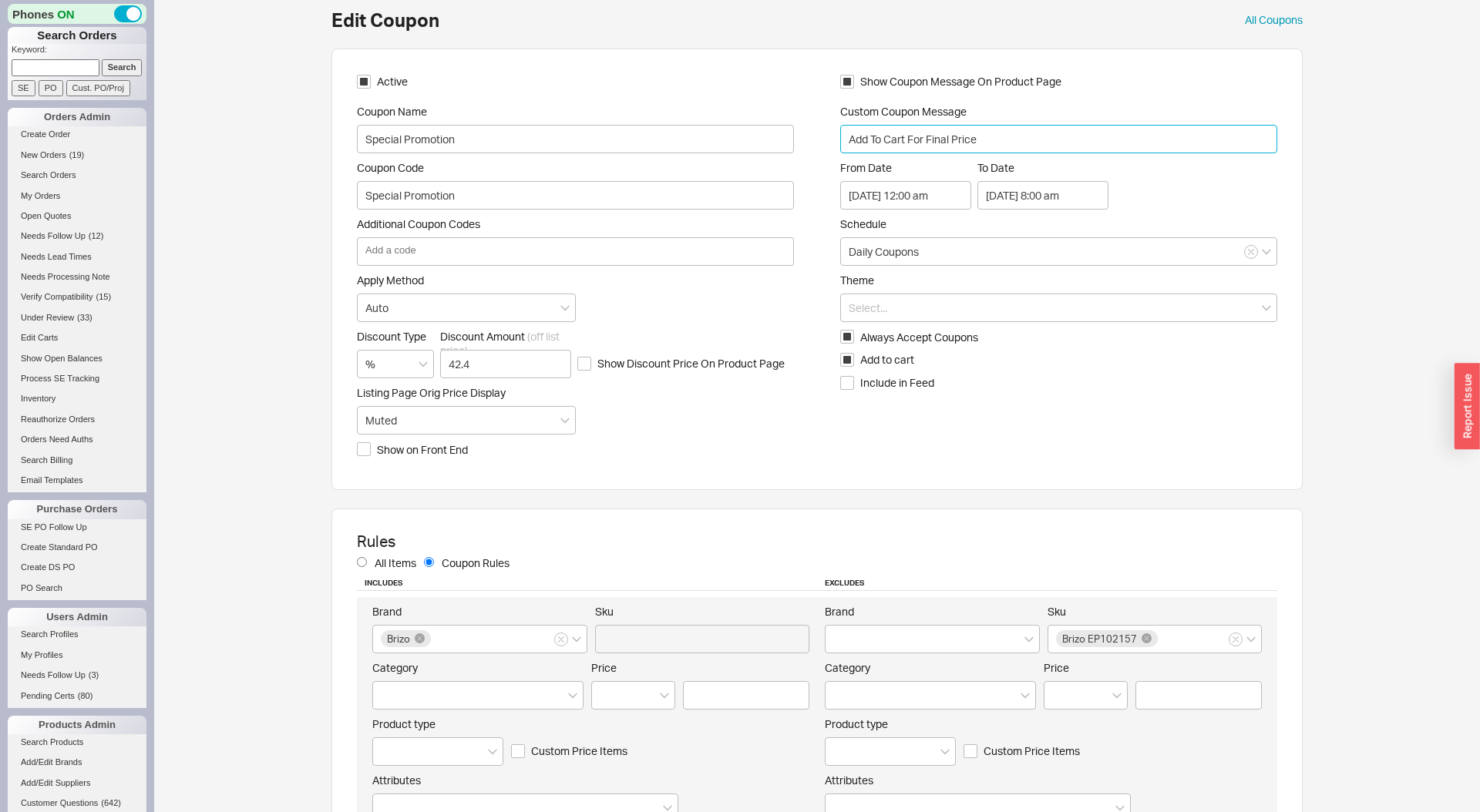
click at [965, 146] on input "Add To Cart For Final Price" at bounding box center [1059, 139] width 437 height 28
click at [965, 146] on input "Add To Cart For Final Price" at bounding box center [1059, 136] width 437 height 28
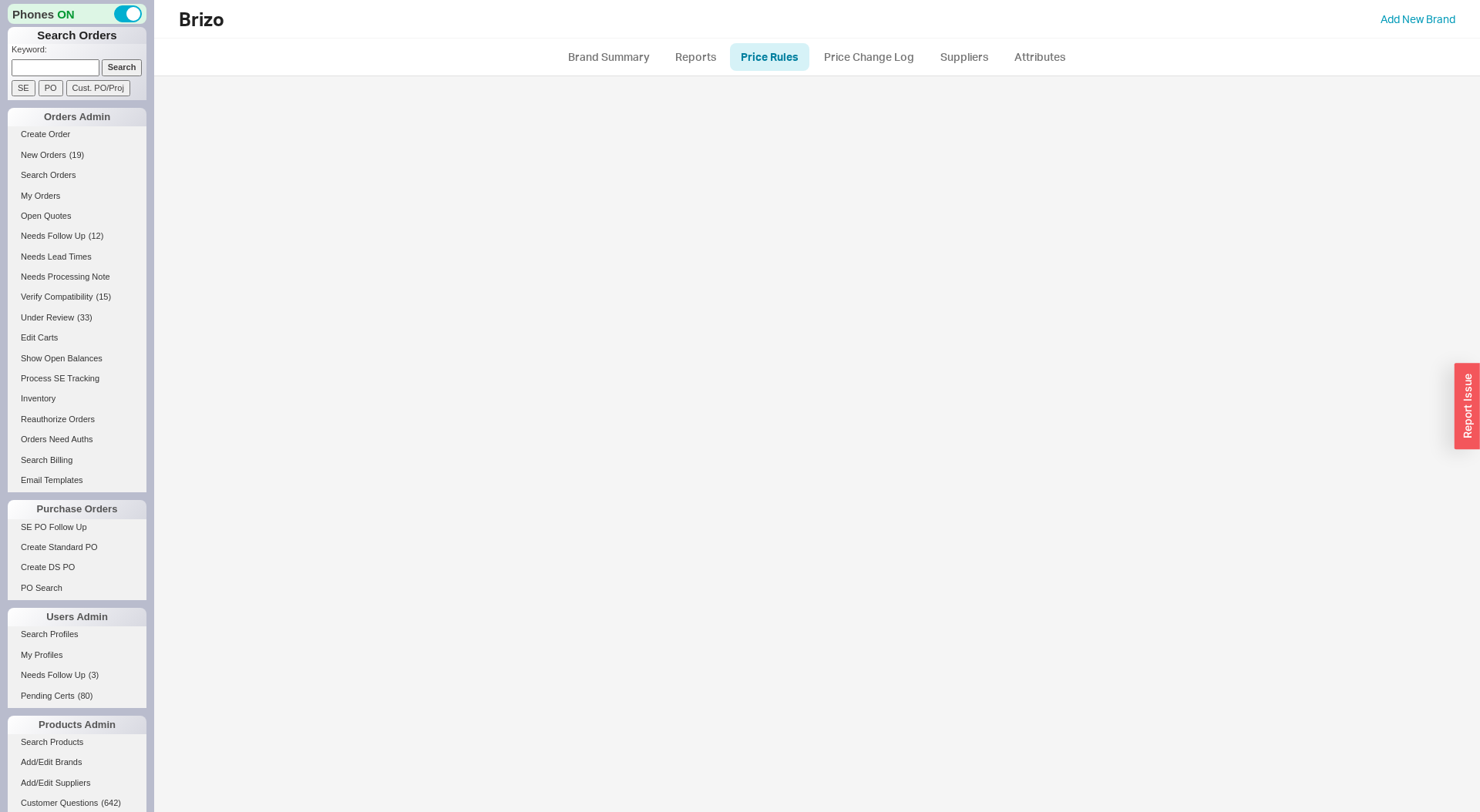
select select "ON_CHECKOUT"
select select "never"
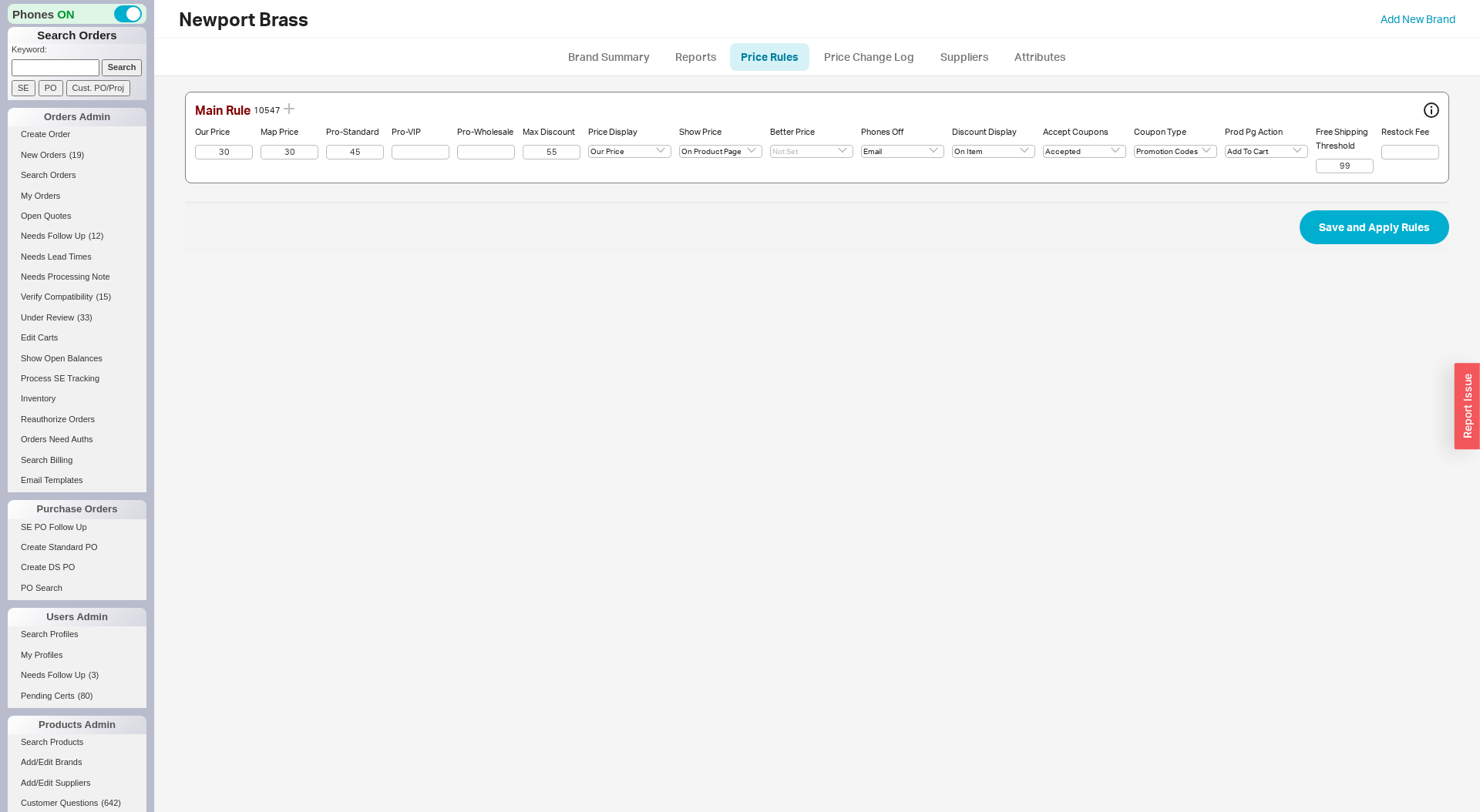
select select "emailbetterprice"
select select "promotionCodes"
click at [690, 157] on select "On Product Page On Cart On Checkout" at bounding box center [720, 152] width 83 height 13
select select "ON_CHECKOUT"
click at [1336, 225] on button "Save and Apply Rules" at bounding box center [1374, 227] width 150 height 34
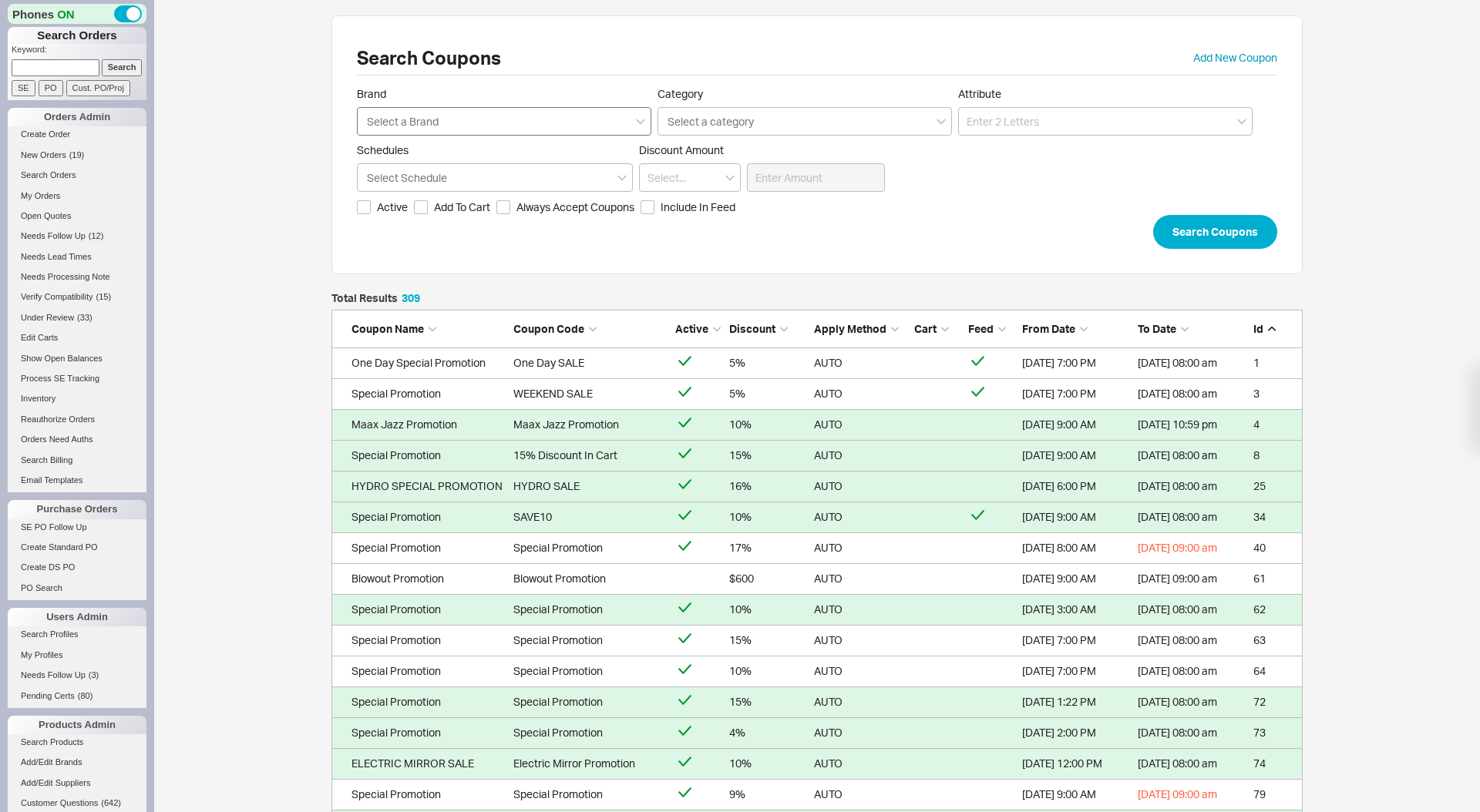
scroll to position [9582, 971]
click at [463, 117] on div "Select a Brand" at bounding box center [504, 121] width 295 height 28
click at [441, 117] on input "Brand Select a Brand" at bounding box center [403, 121] width 75 height 18
type input "riobe"
click at [1153, 215] on button "Search Coupons" at bounding box center [1215, 232] width 124 height 34
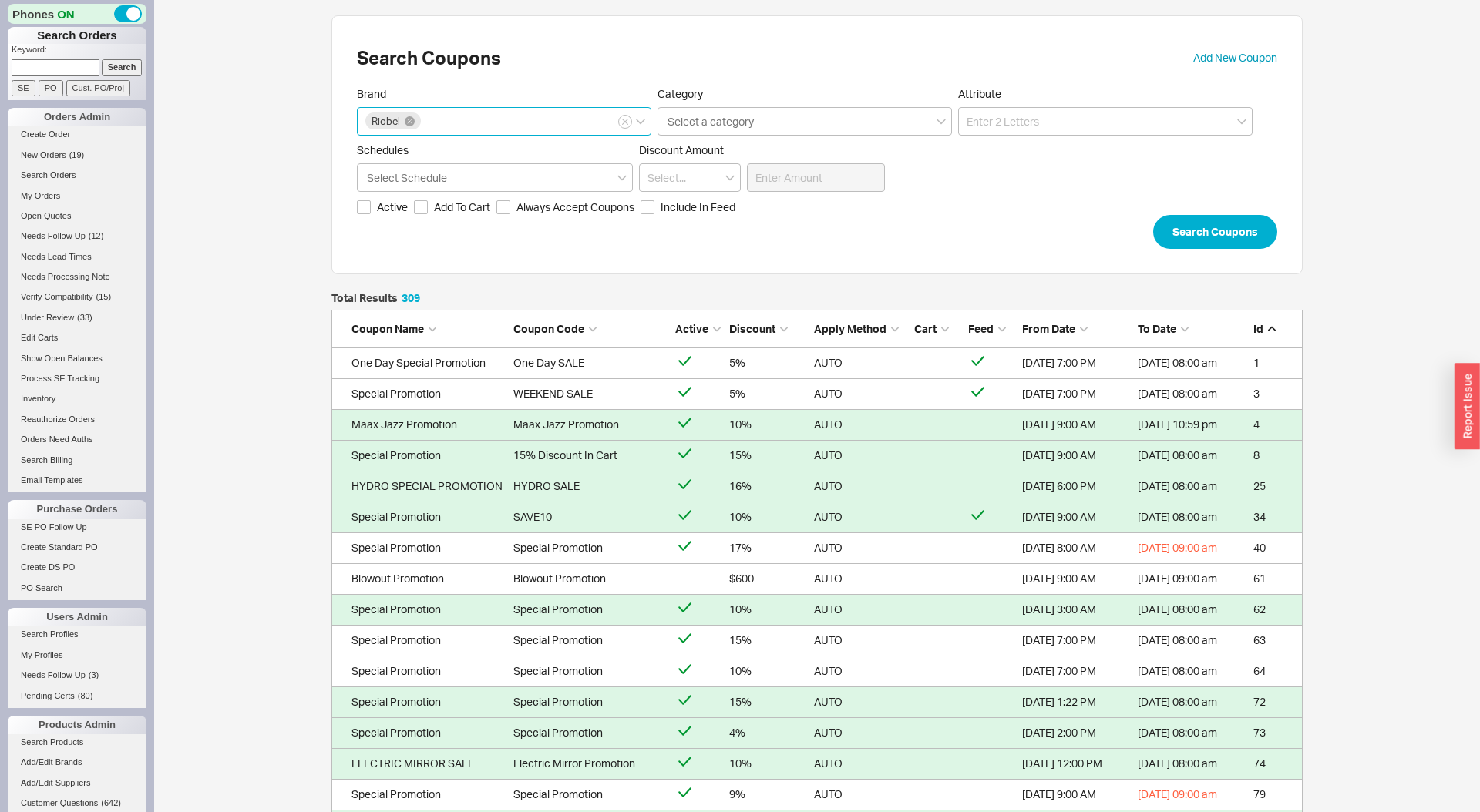
scroll to position [148, 971]
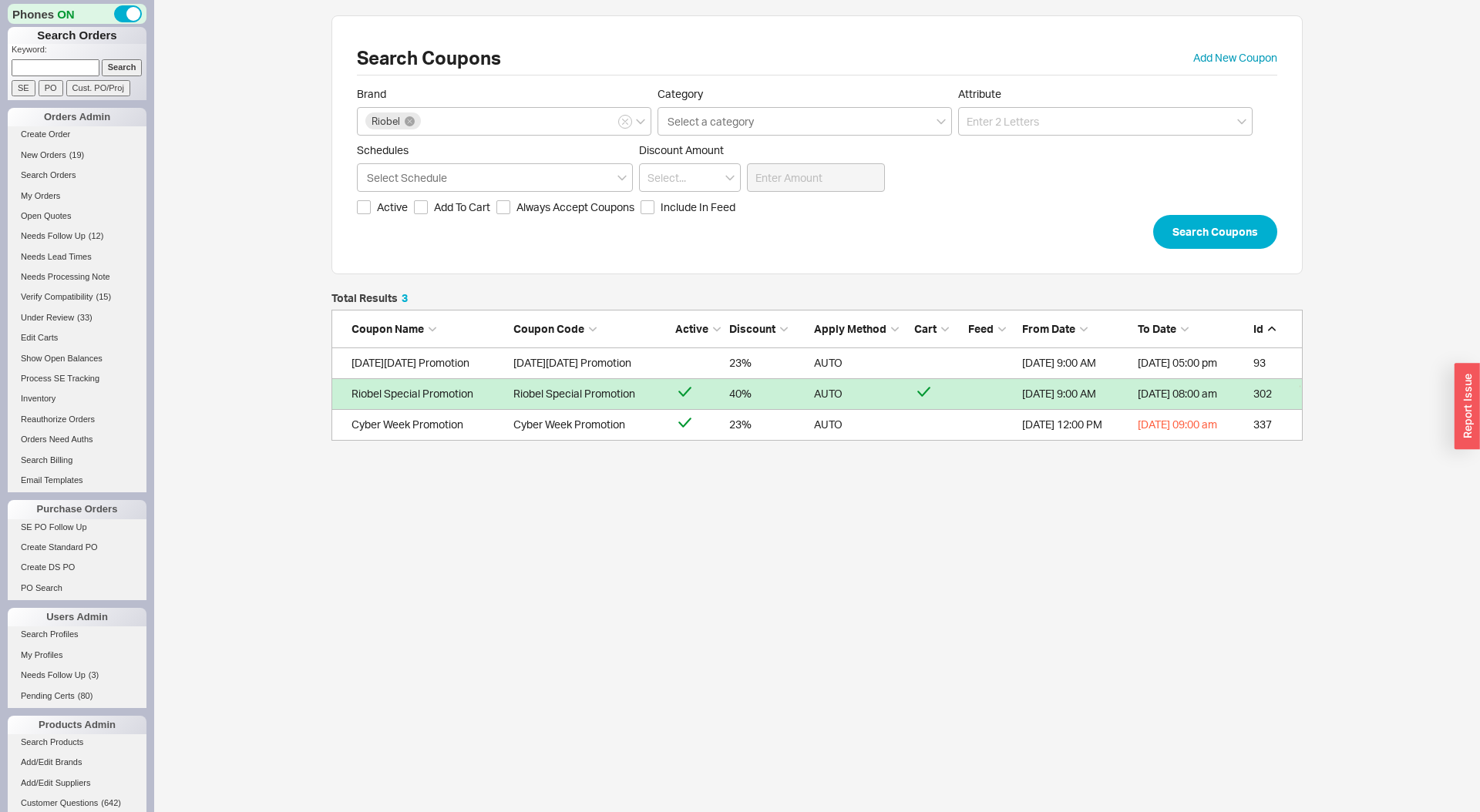
click at [630, 391] on div "Riobel Special Promotion" at bounding box center [590, 393] width 154 height 15
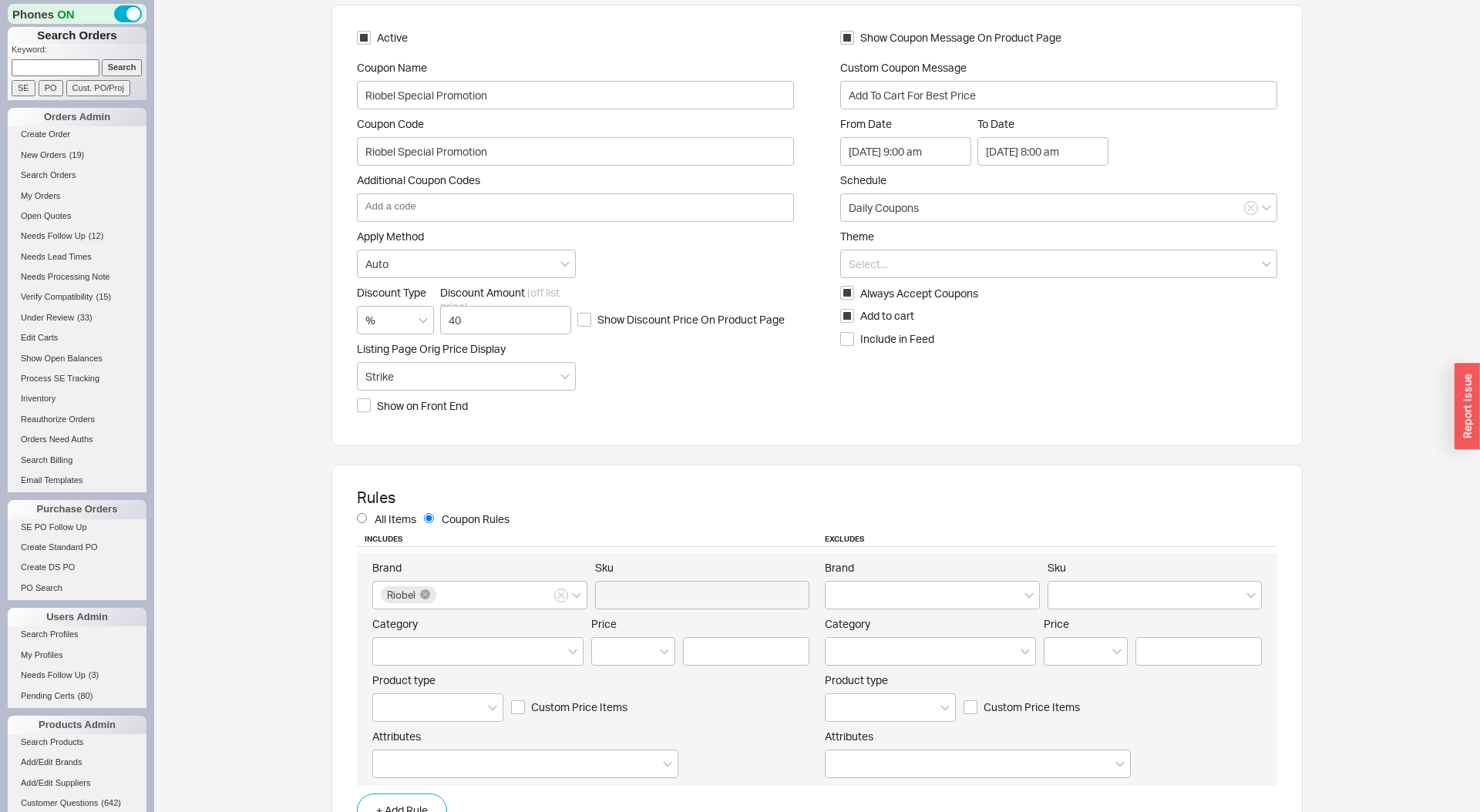
scroll to position [44, 0]
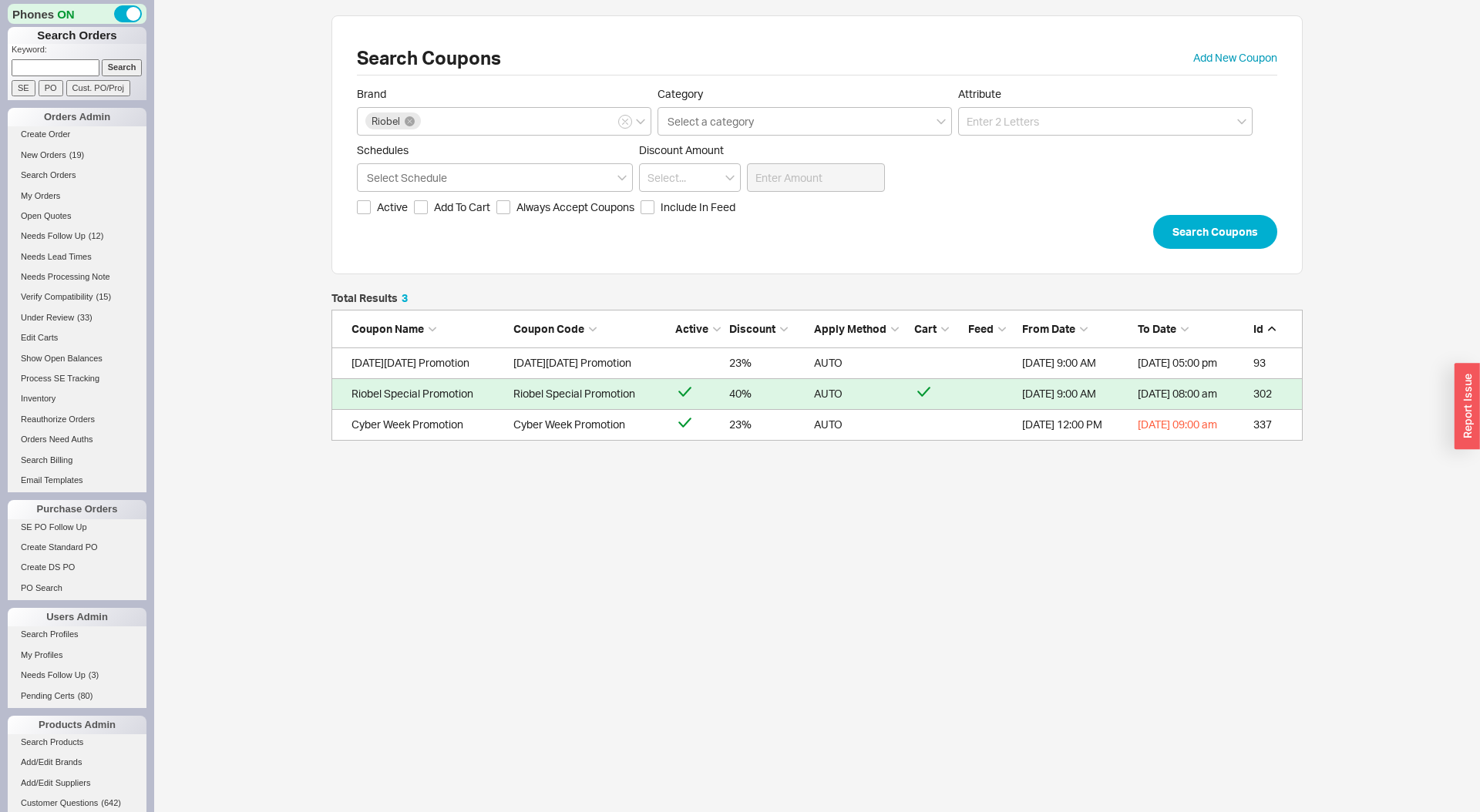
scroll to position [1, 1]
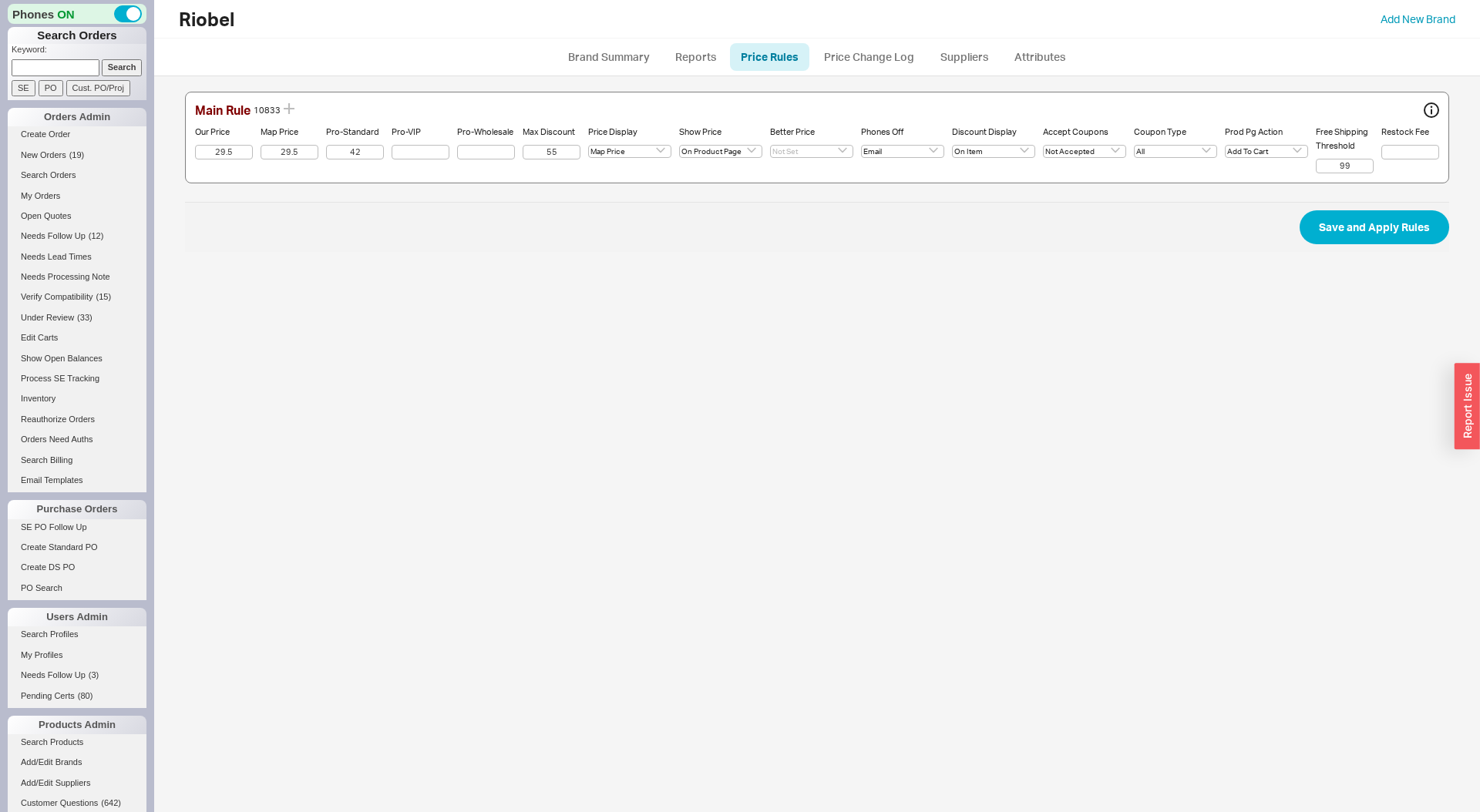
select select "mapprice"
select select "emailbetterprice"
select select "never"
click at [251, 153] on input "29.5" at bounding box center [224, 152] width 58 height 14
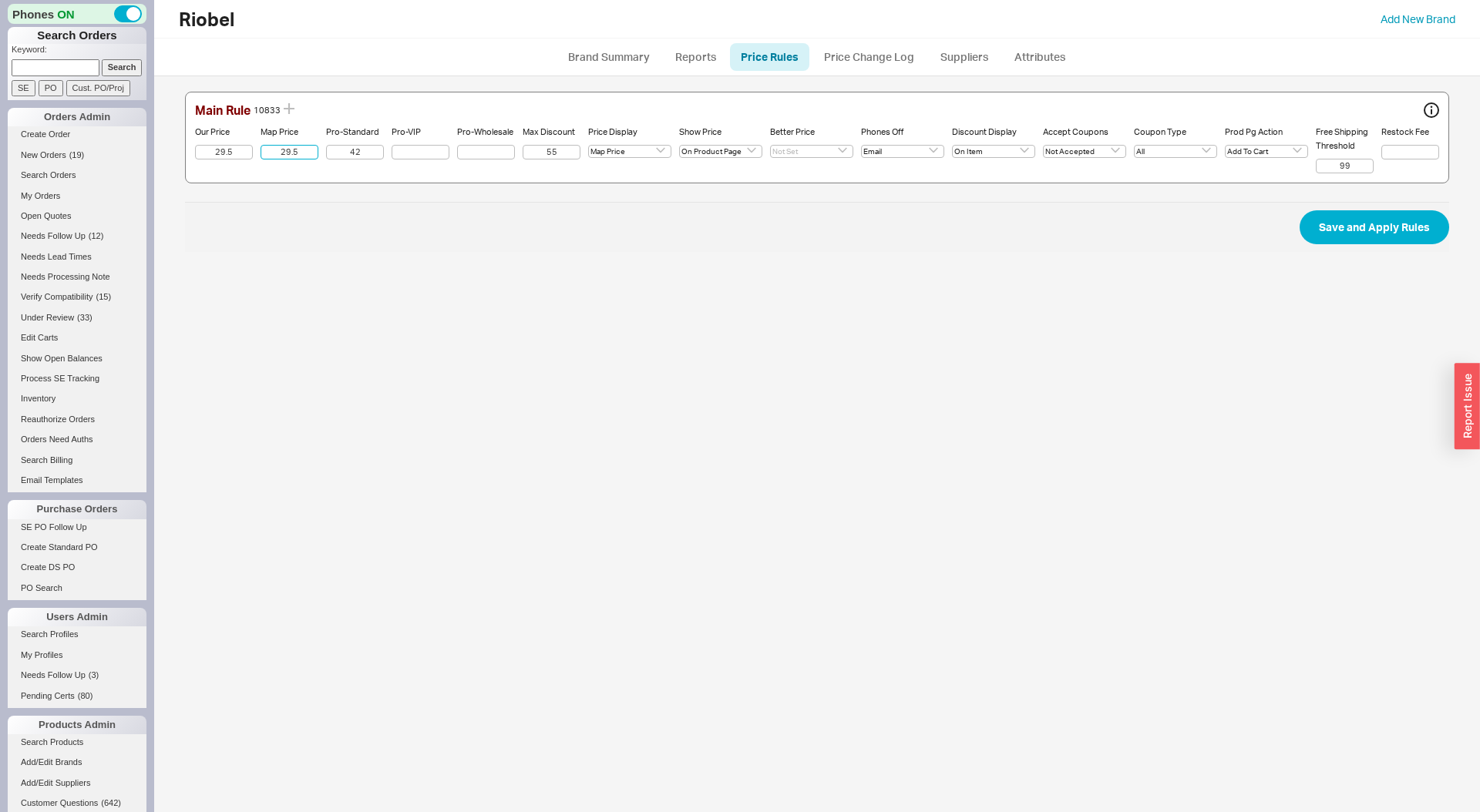
click at [295, 152] on input "29.5" at bounding box center [289, 152] width 58 height 14
click at [511, 254] on div "Main Rule 10833 Our Price 29.5 Map Price 29.5 Pro-Standard 42 Pro-VIP Pro-Whole…" at bounding box center [817, 172] width 1295 height 191
click at [222, 152] on input "29.5" at bounding box center [224, 152] width 58 height 14
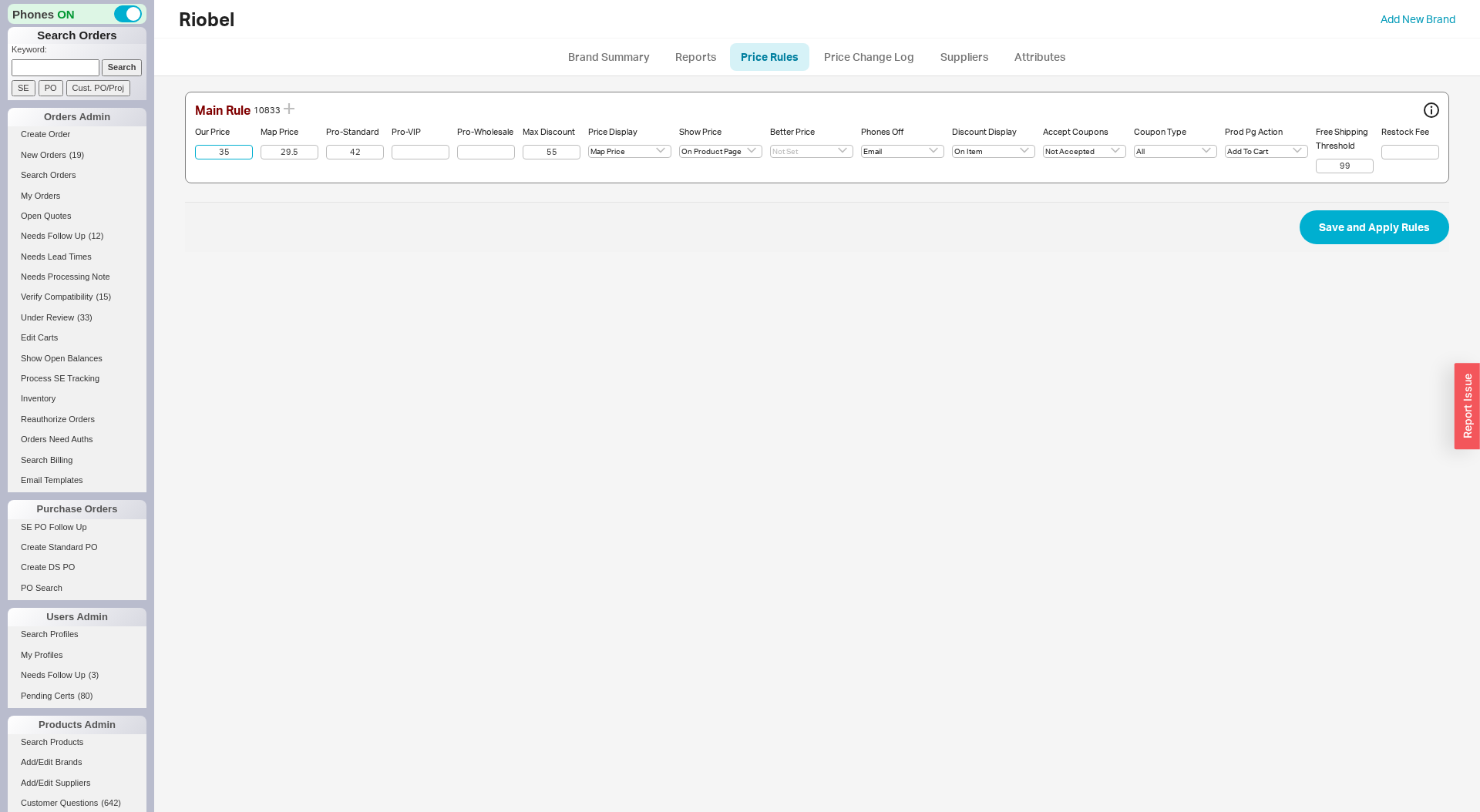
type input "35"
click at [1299, 210] on button "Save and Apply Rules" at bounding box center [1374, 227] width 150 height 34
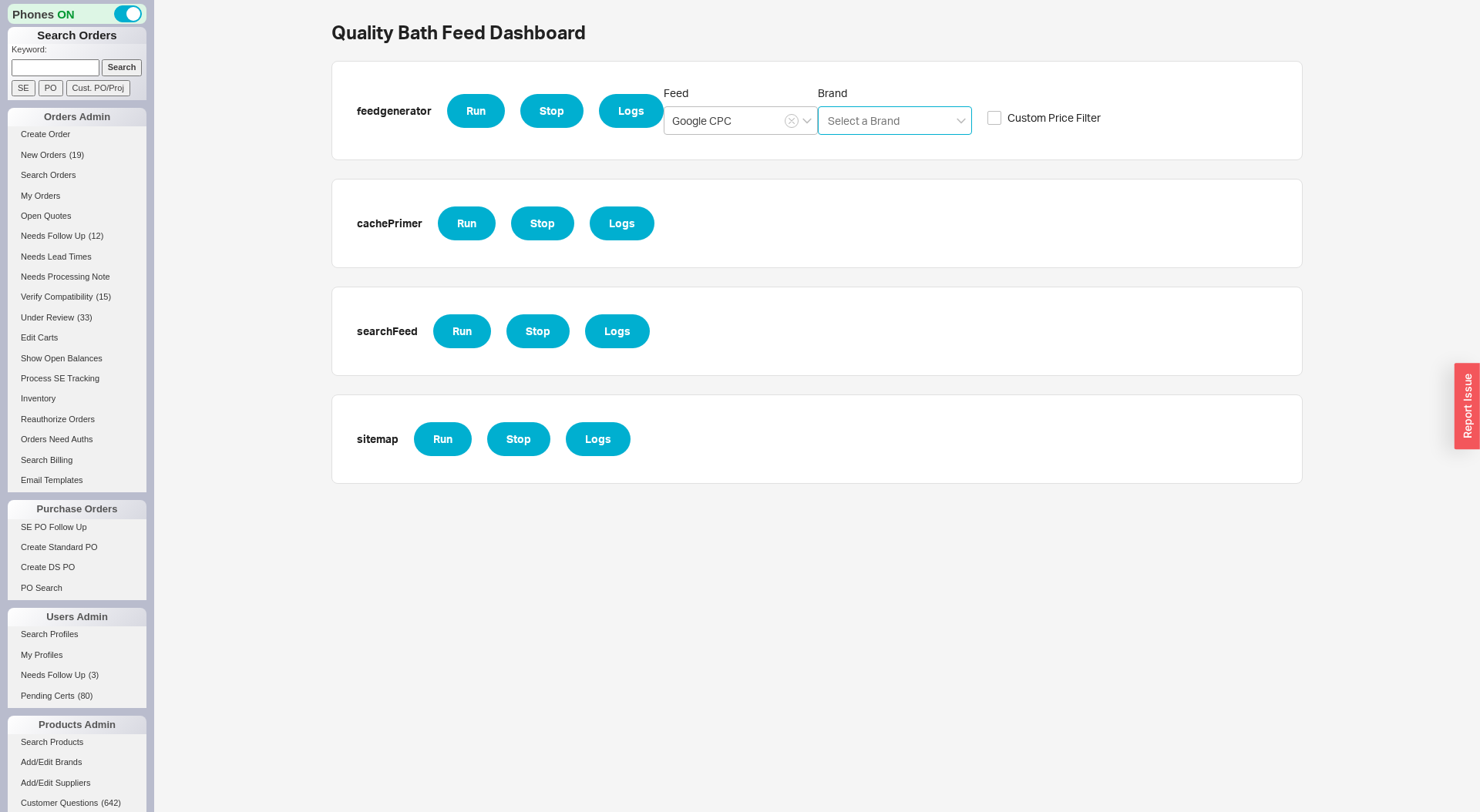
click at [839, 125] on input "Brand Select a Brand" at bounding box center [864, 121] width 75 height 18
type input "riobel"
click at [464, 113] on button "Run" at bounding box center [475, 110] width 58 height 34
